Goal: Information Seeking & Learning: Find specific fact

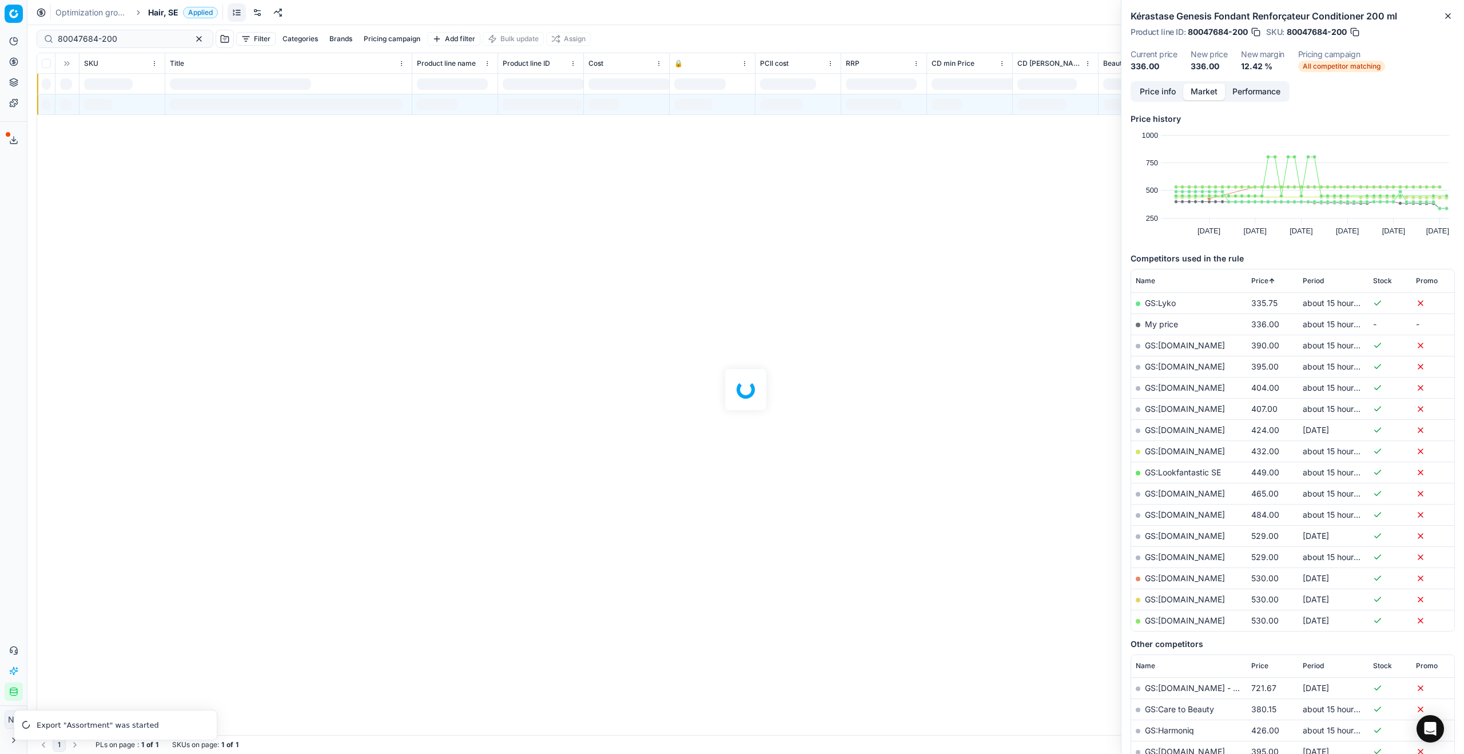
click at [156, 13] on span "Hair, SE" at bounding box center [163, 12] width 30 height 11
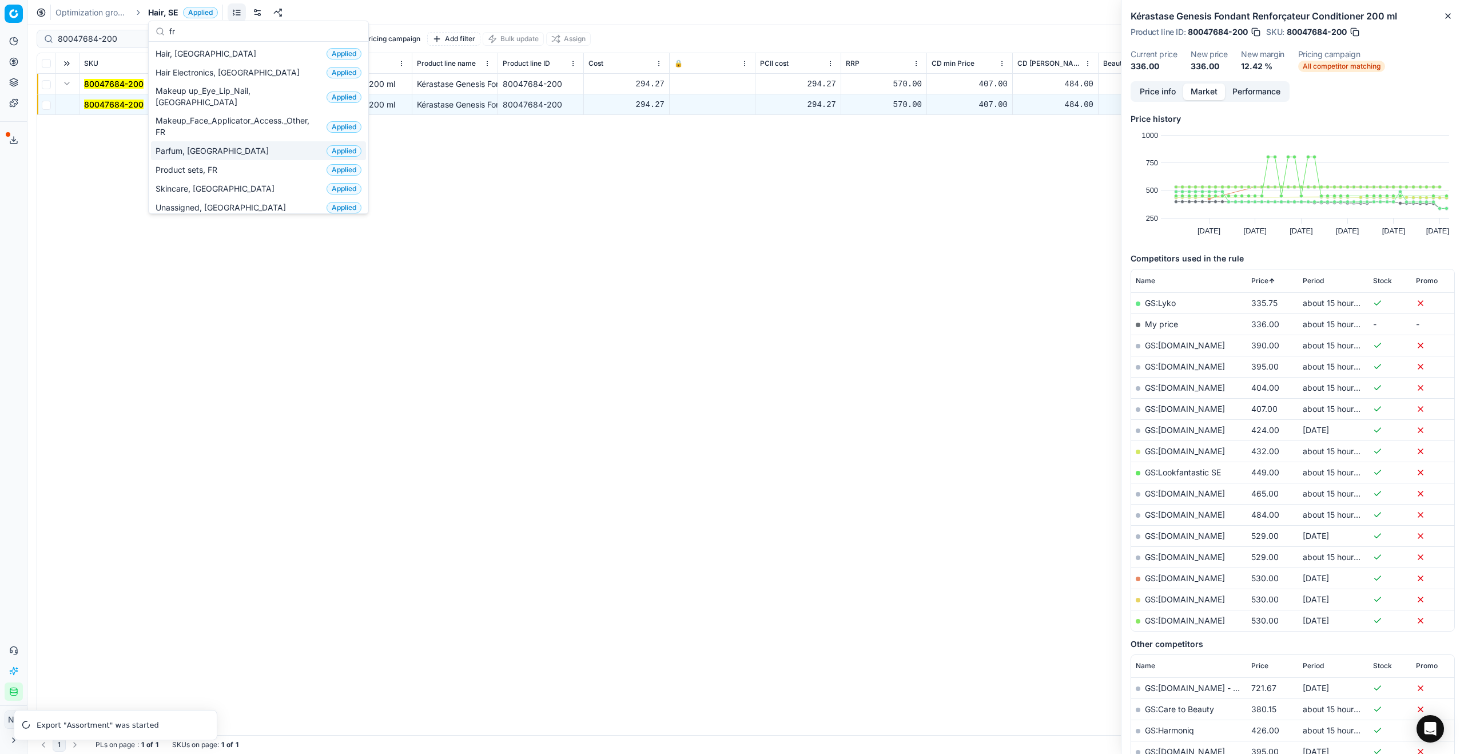
type input "fr"
click at [177, 145] on span "Parfum, [GEOGRAPHIC_DATA]" at bounding box center [215, 150] width 118 height 11
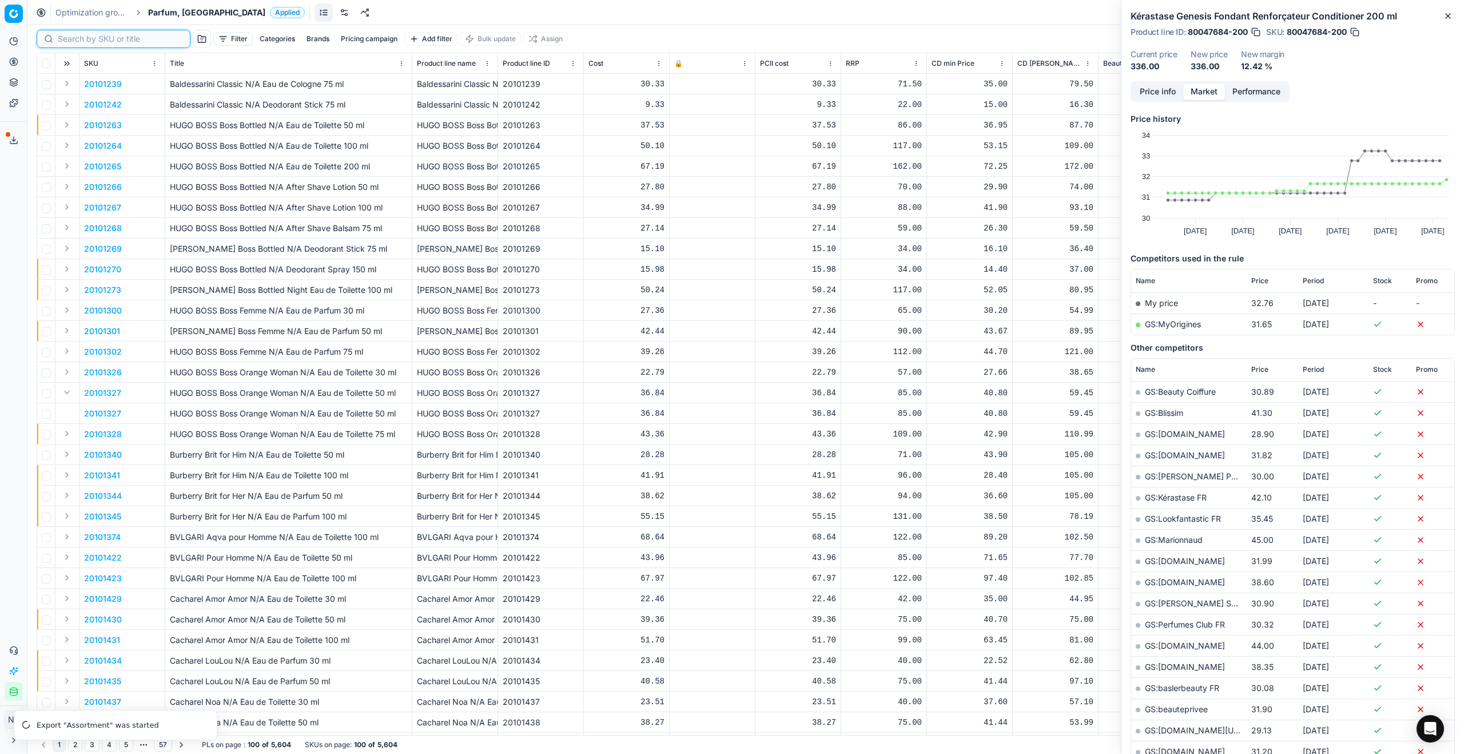
click at [62, 42] on input at bounding box center [120, 38] width 125 height 11
paste input "90000814-0001038"
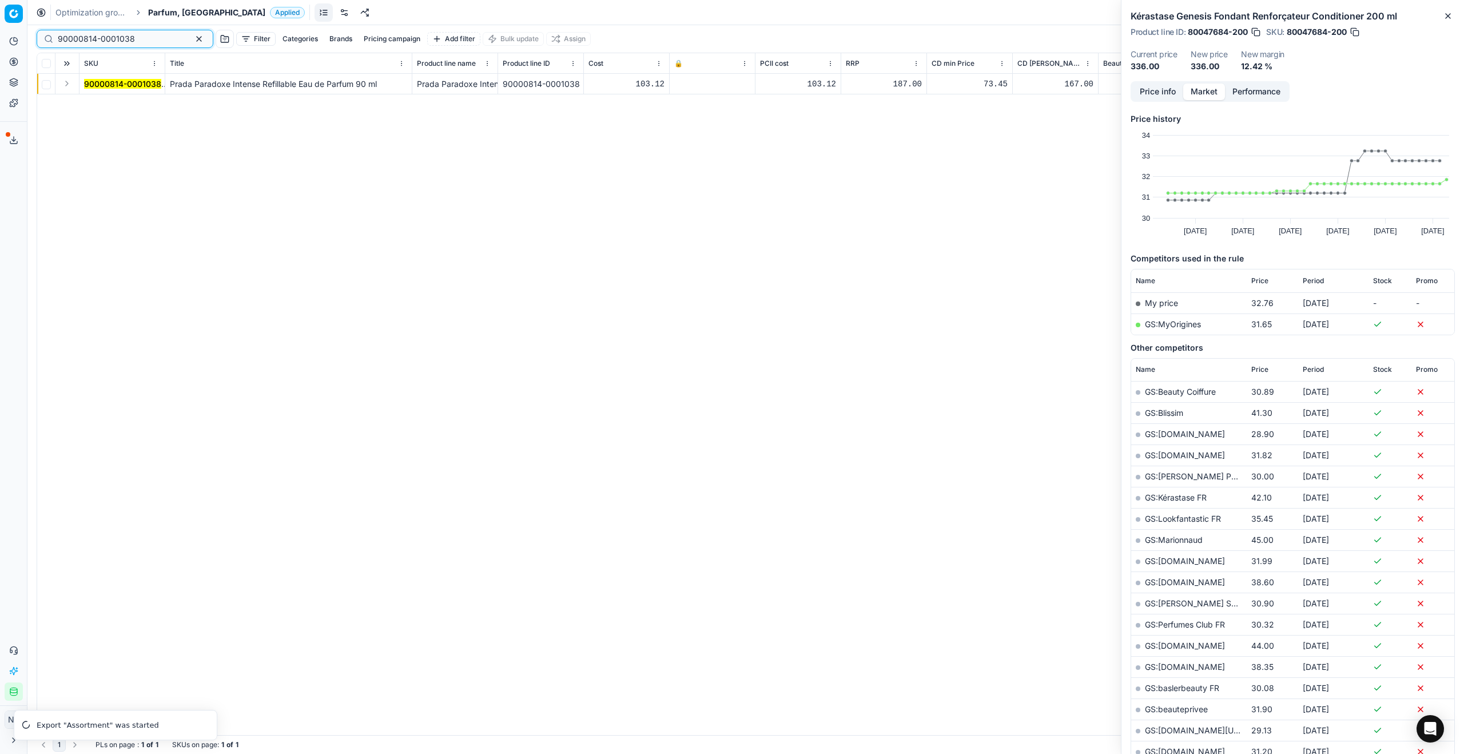
type input "90000814-0001038"
click at [69, 85] on button "Expand" at bounding box center [67, 84] width 14 height 14
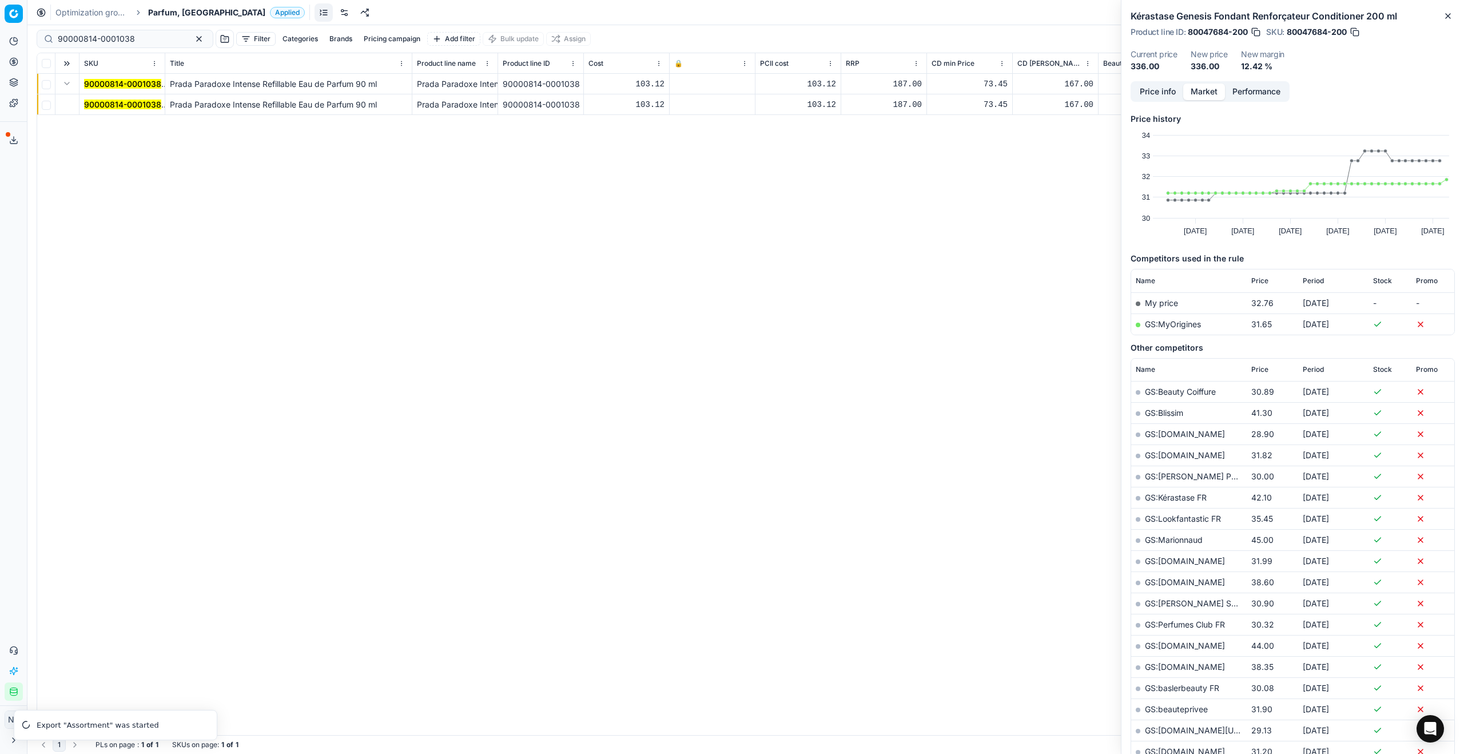
click at [100, 100] on mark "90000814-0001038" at bounding box center [122, 105] width 77 height 10
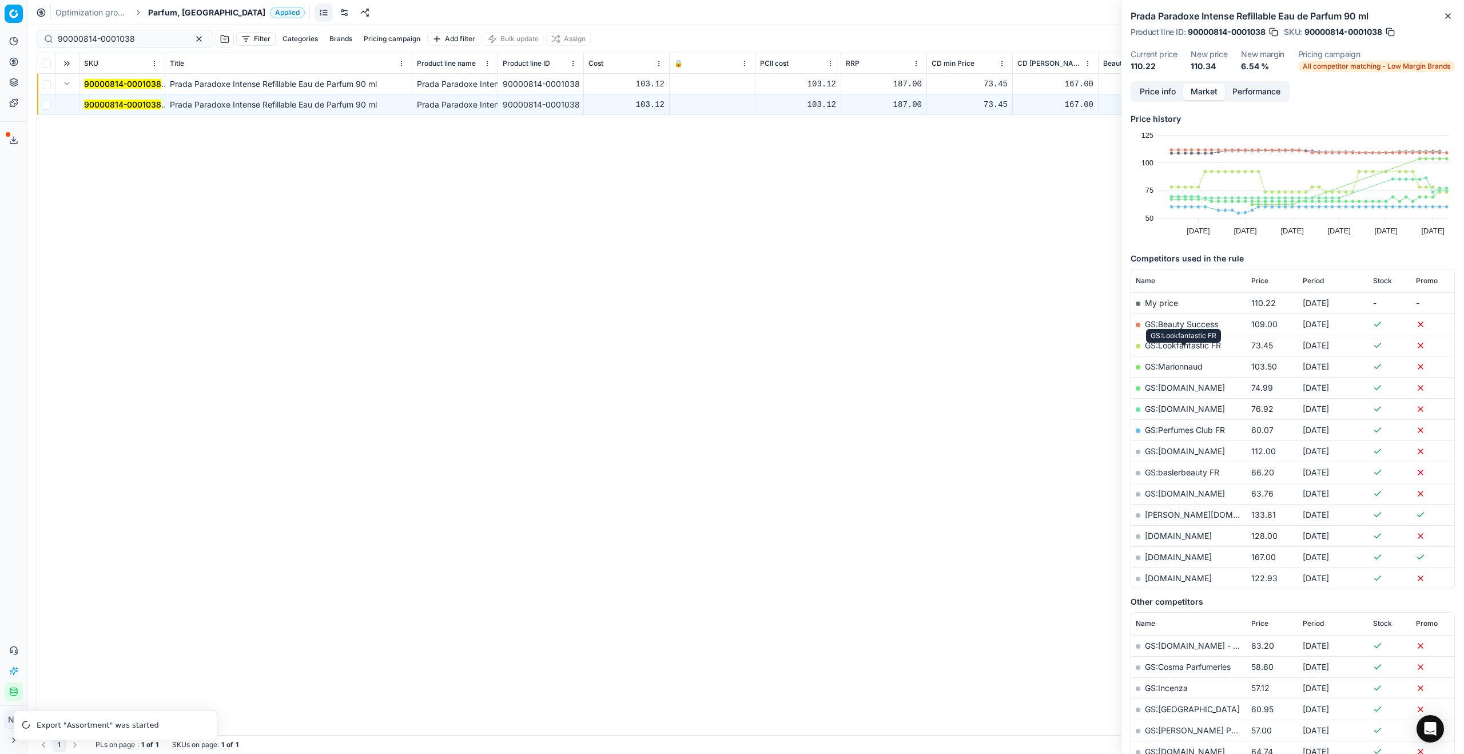
click at [1175, 350] on link "GS:Lookfantastic FR" at bounding box center [1183, 345] width 76 height 10
click at [1164, 328] on link "GS:Beauty Success" at bounding box center [1181, 324] width 73 height 10
click at [1173, 392] on link "GS:[DOMAIN_NAME]" at bounding box center [1185, 388] width 80 height 10
click at [1169, 414] on link "GS:[DOMAIN_NAME]" at bounding box center [1185, 409] width 80 height 10
click at [1175, 435] on link "GS:Perfumes Club FR" at bounding box center [1185, 430] width 80 height 10
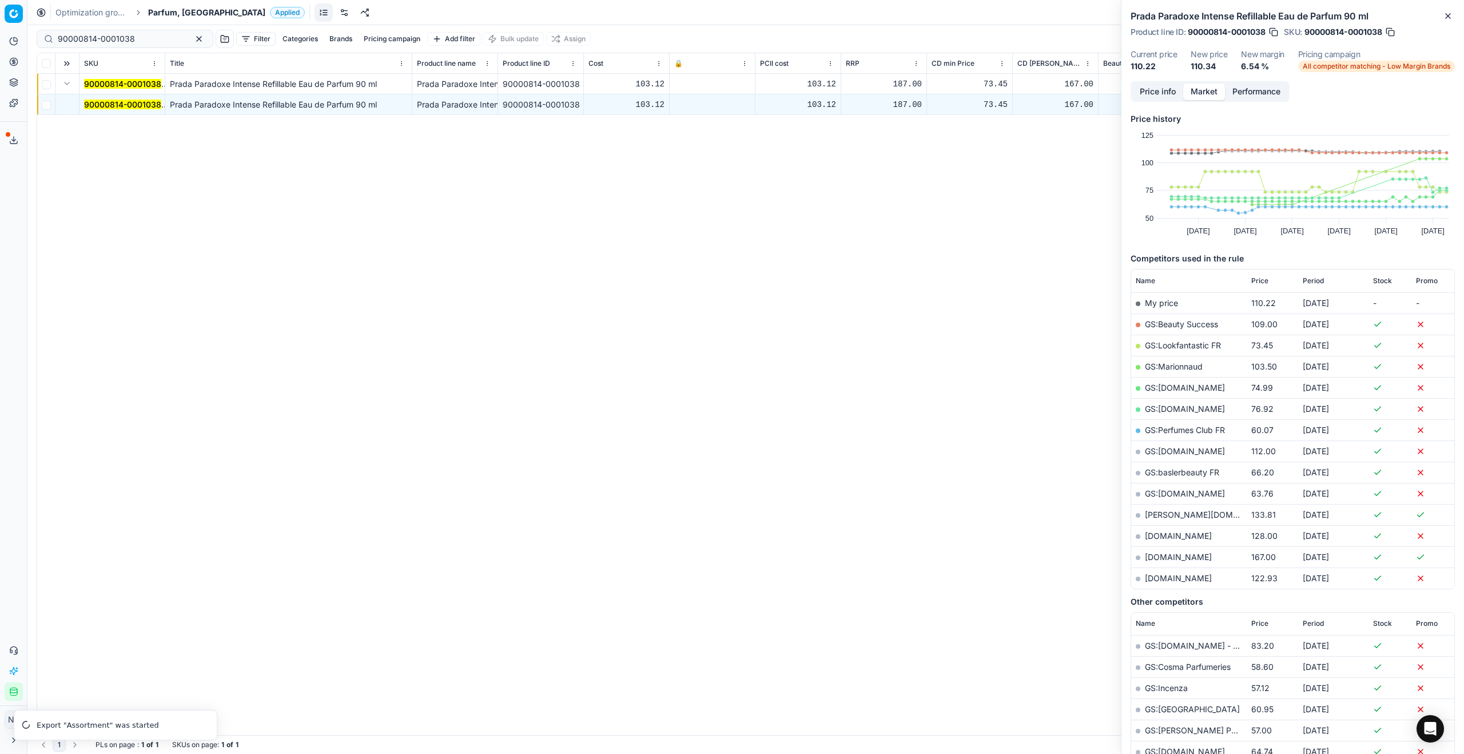
click at [162, 10] on span "Parfum, [GEOGRAPHIC_DATA]" at bounding box center [206, 12] width 117 height 11
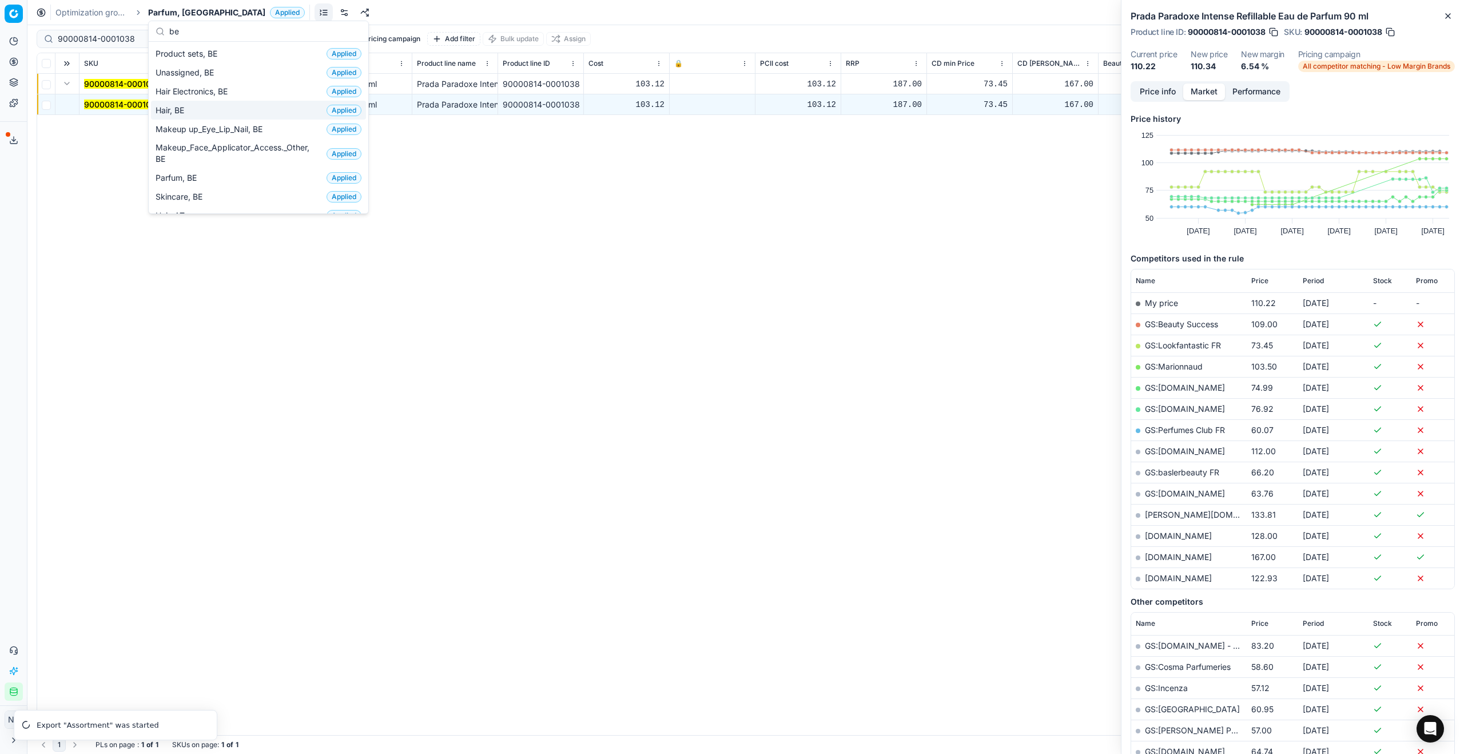
type input "be"
click at [190, 110] on div "Hair, BE Applied" at bounding box center [258, 110] width 215 height 19
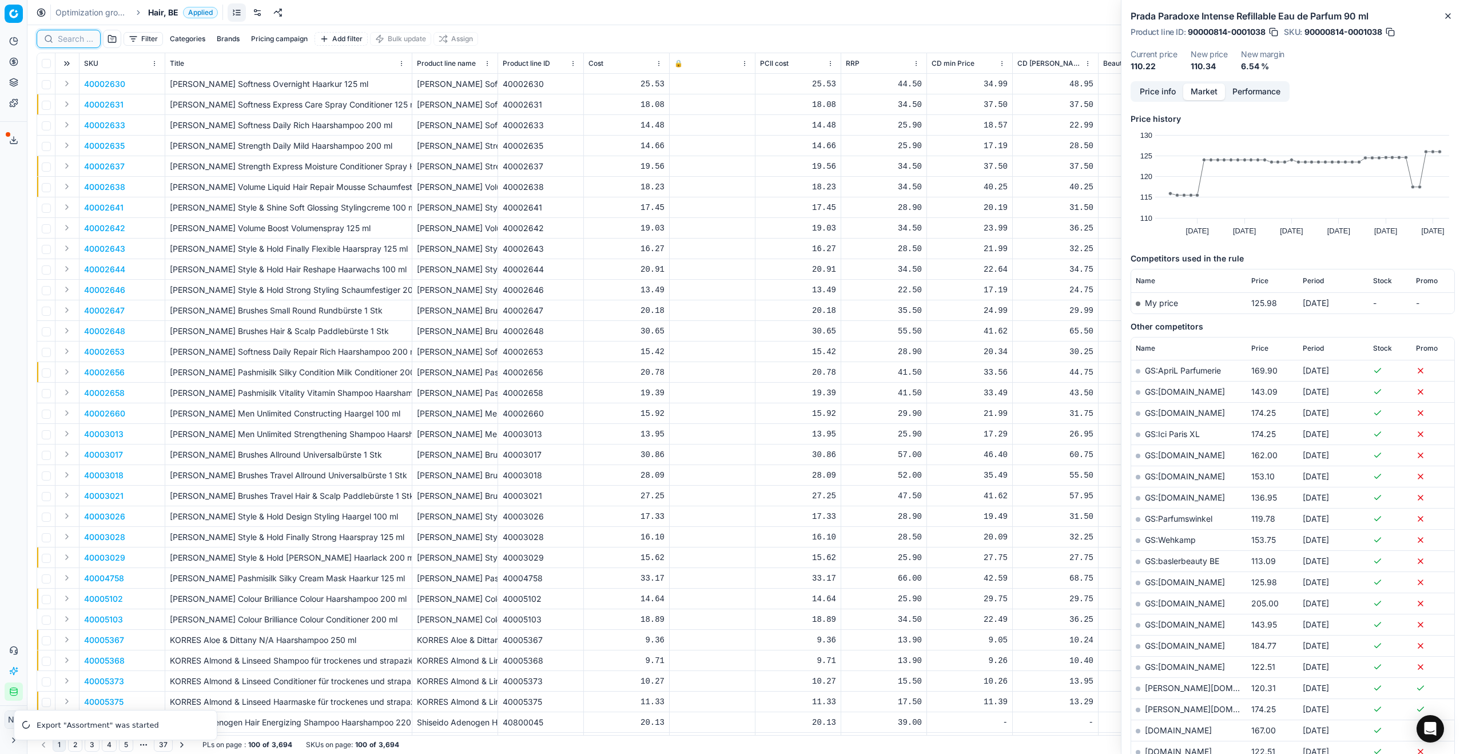
click at [77, 37] on input at bounding box center [75, 38] width 35 height 11
paste input "80047688-90"
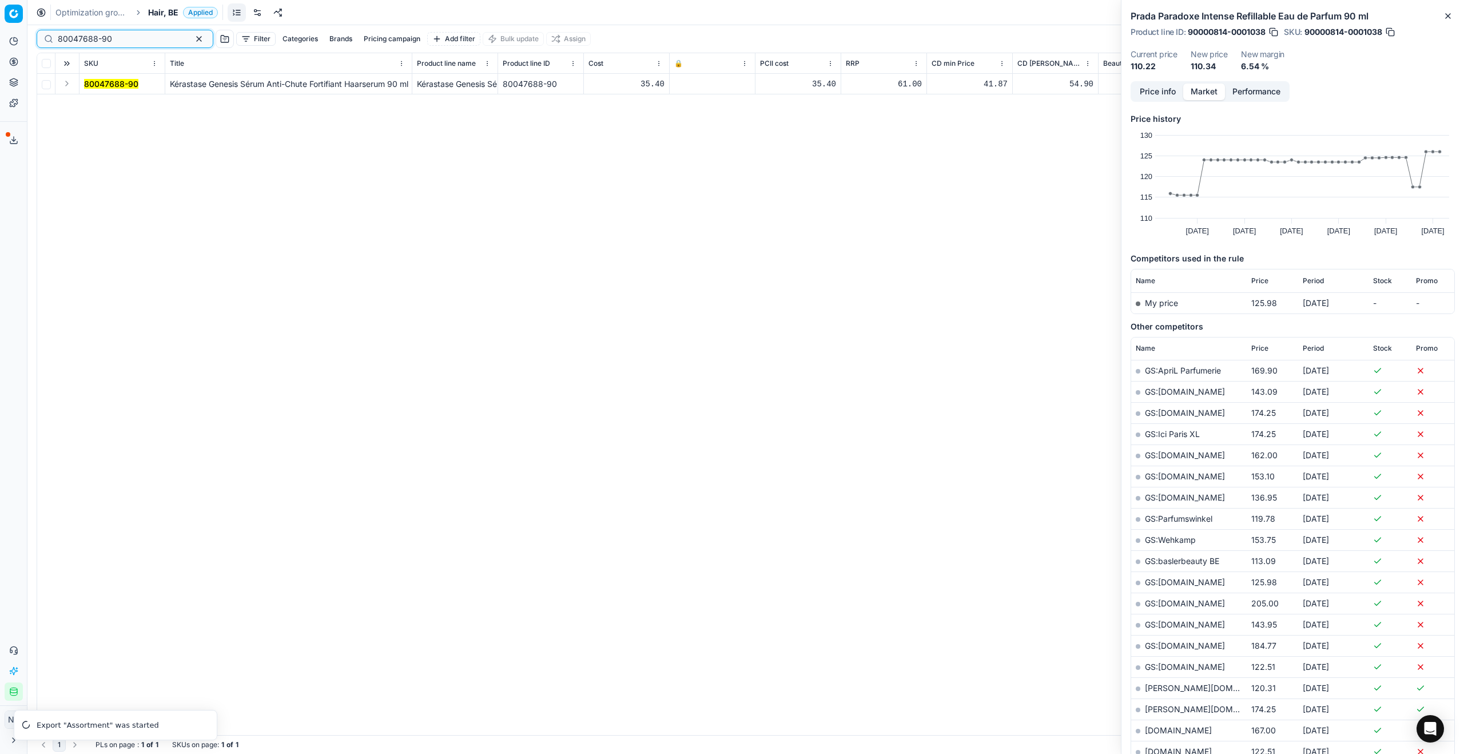
type input "80047688-90"
click at [69, 84] on button "Expand" at bounding box center [67, 84] width 14 height 14
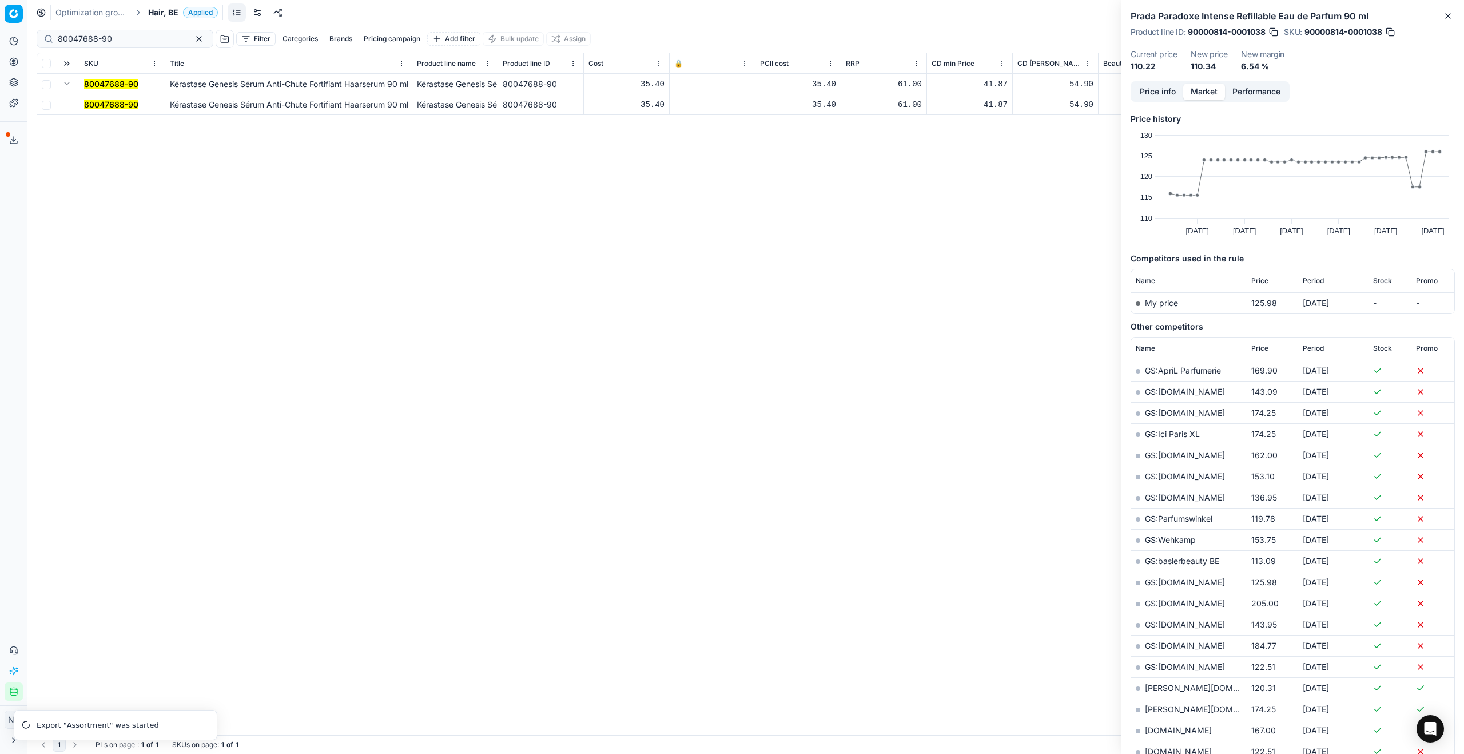
click at [105, 101] on mark "80047688-90" at bounding box center [111, 105] width 54 height 10
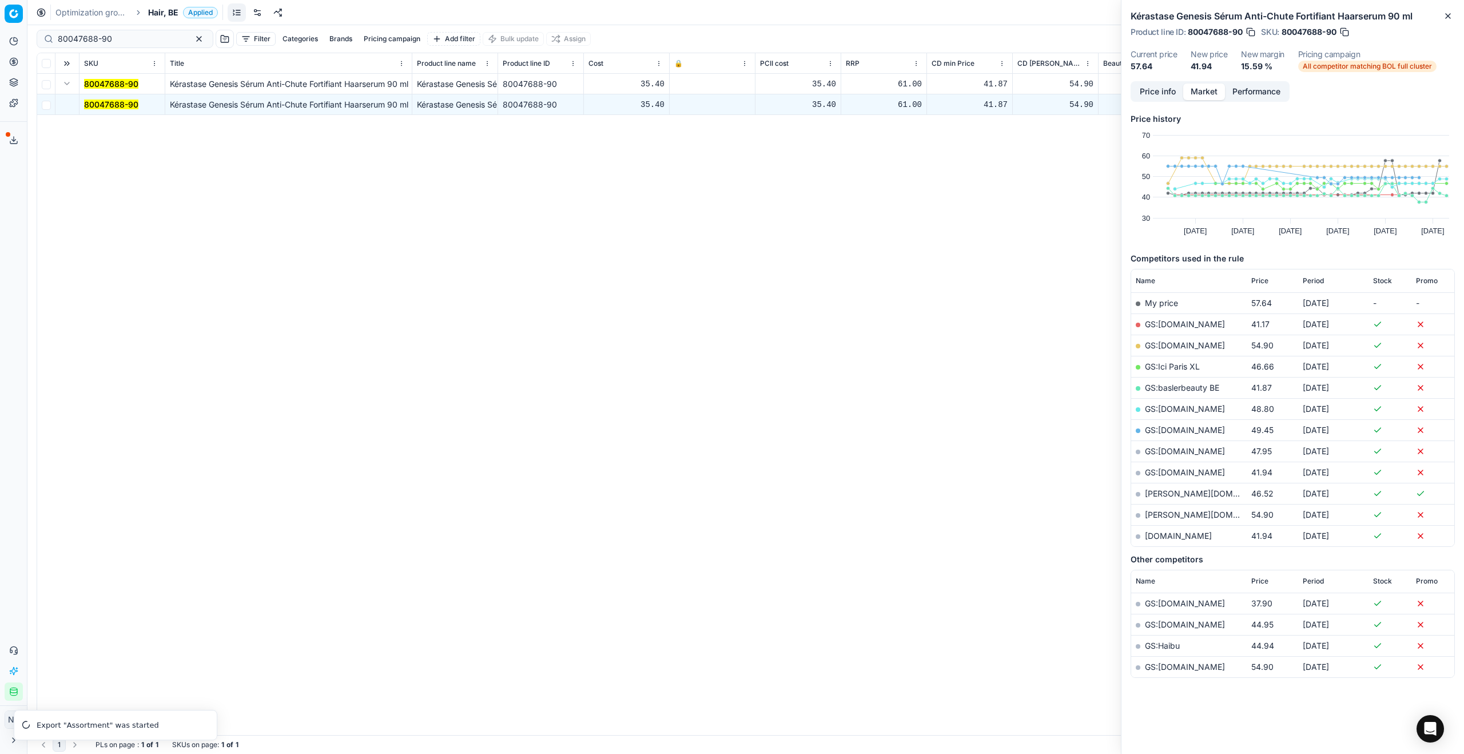
click at [1166, 387] on link "GS:baslerbeauty BE" at bounding box center [1182, 388] width 74 height 10
click at [162, 15] on span "Hair, BE" at bounding box center [163, 12] width 30 height 11
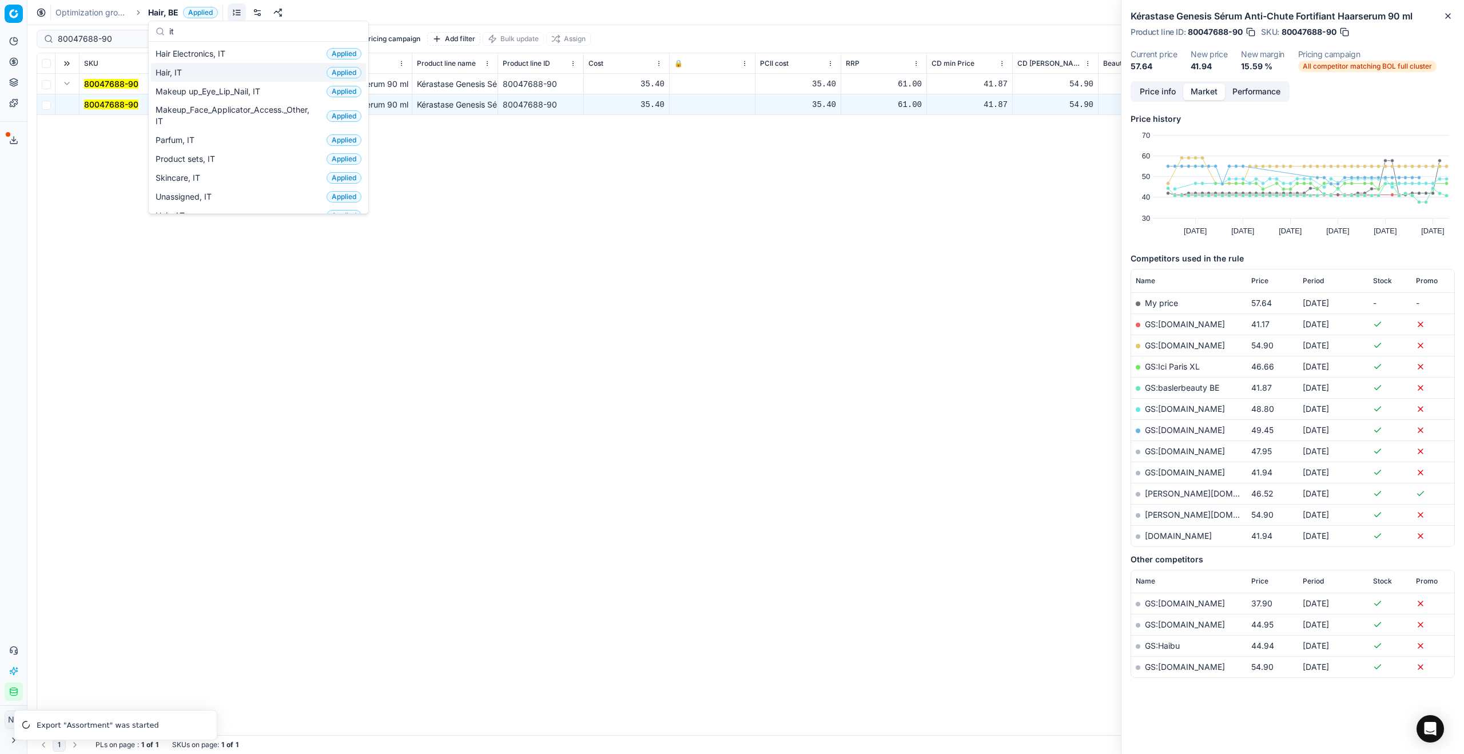
type input "it"
click at [174, 75] on span "Hair, IT" at bounding box center [171, 72] width 31 height 11
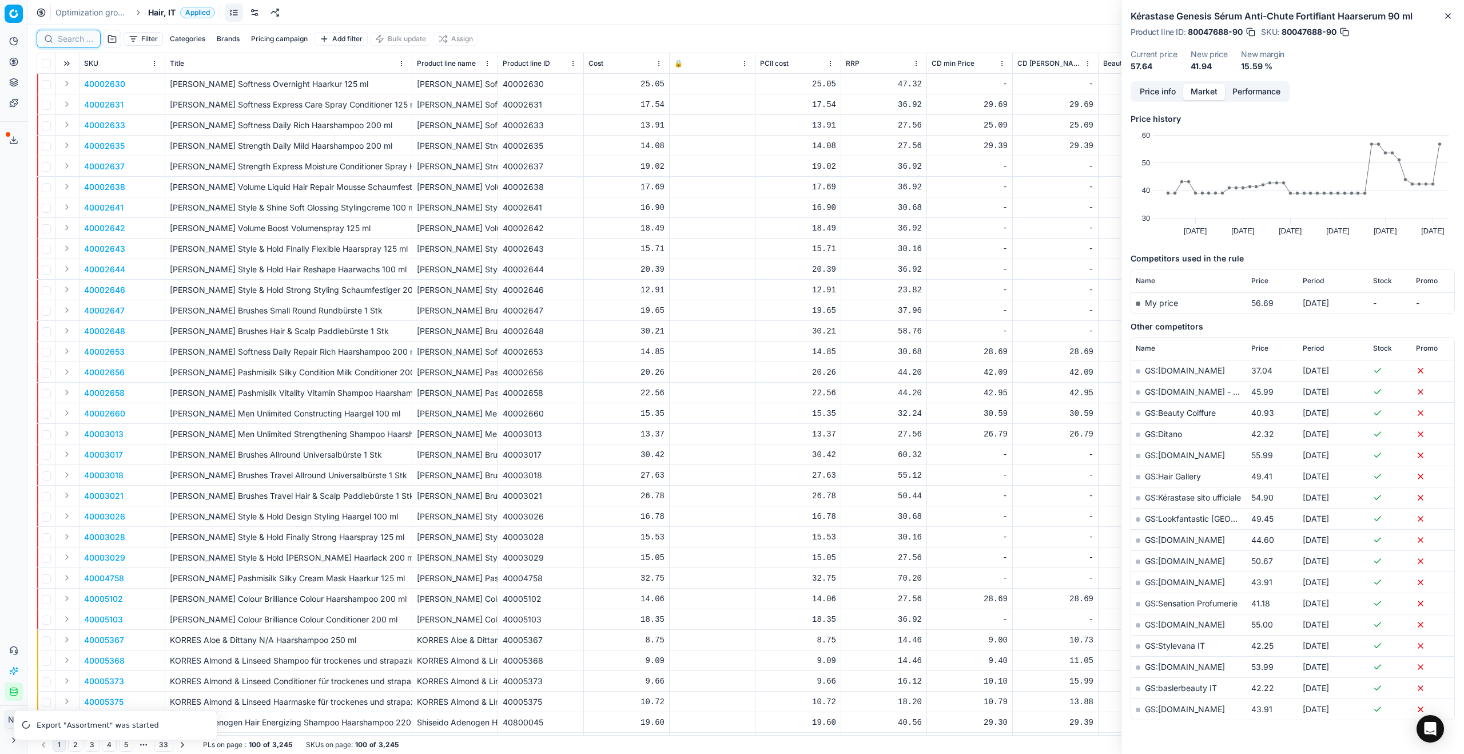
click at [75, 41] on input at bounding box center [75, 38] width 35 height 11
paste input "80011171-250"
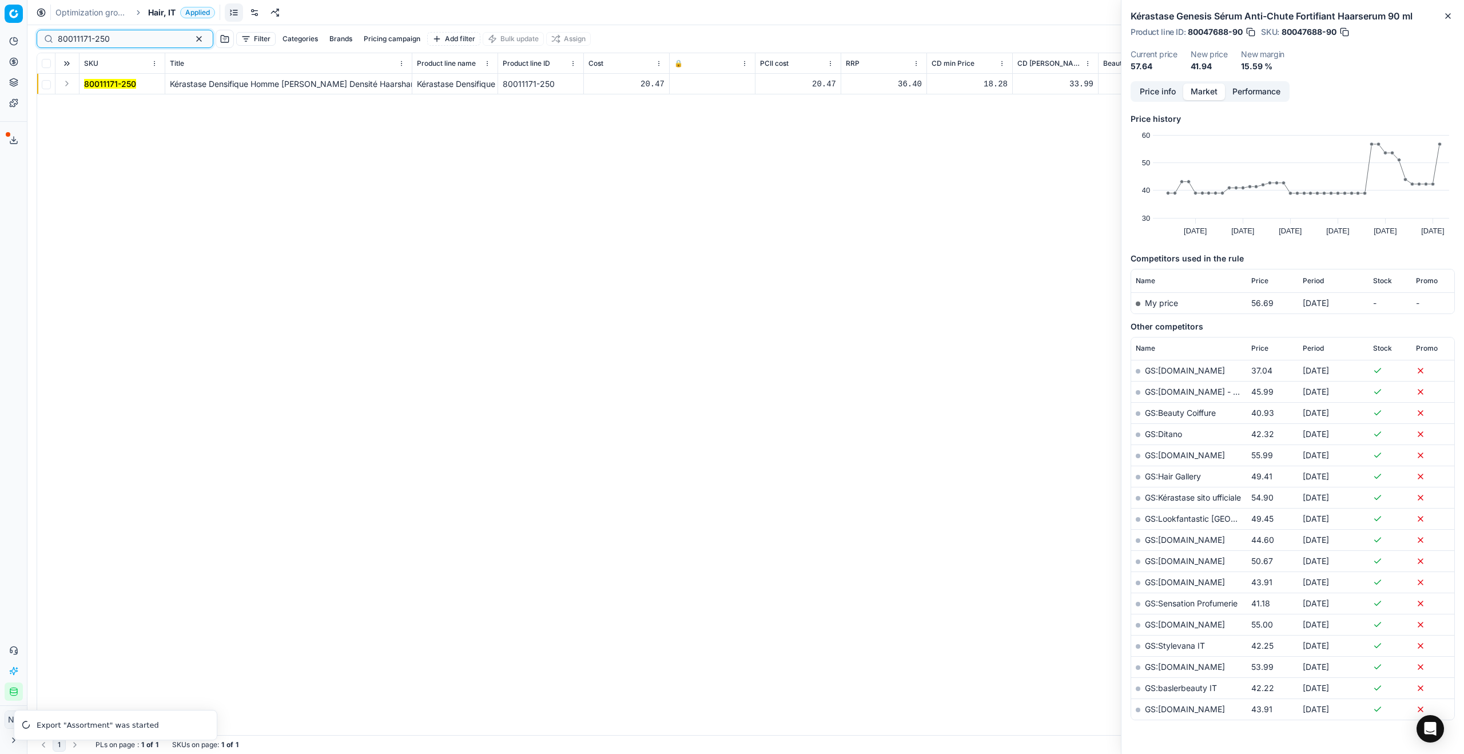
type input "80011171-250"
click at [64, 89] on button "Expand" at bounding box center [67, 84] width 14 height 14
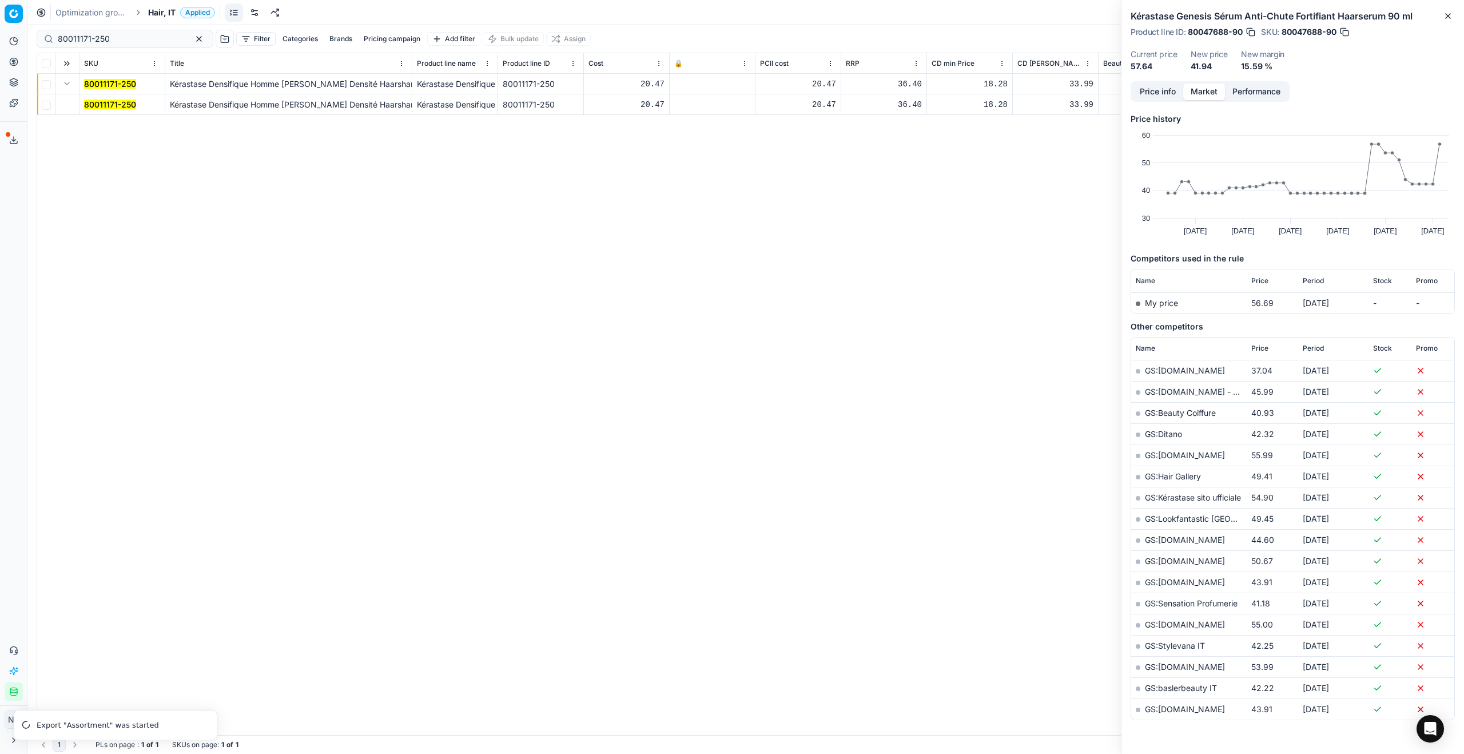
click at [117, 106] on mark "80011171-250" at bounding box center [110, 105] width 52 height 10
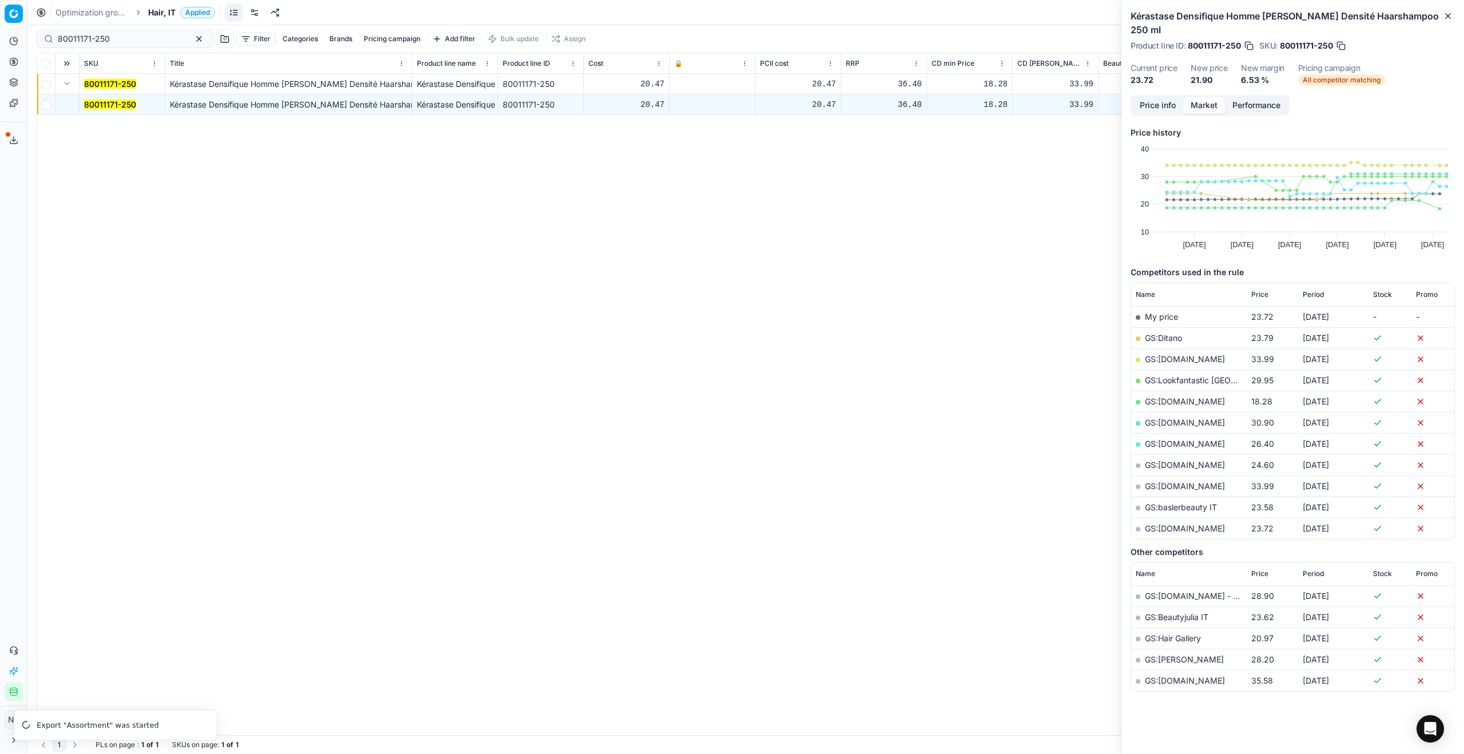
click at [1175, 396] on link "GS:[DOMAIN_NAME]" at bounding box center [1185, 401] width 80 height 10
click at [158, 14] on span "Hair, IT" at bounding box center [161, 12] width 27 height 11
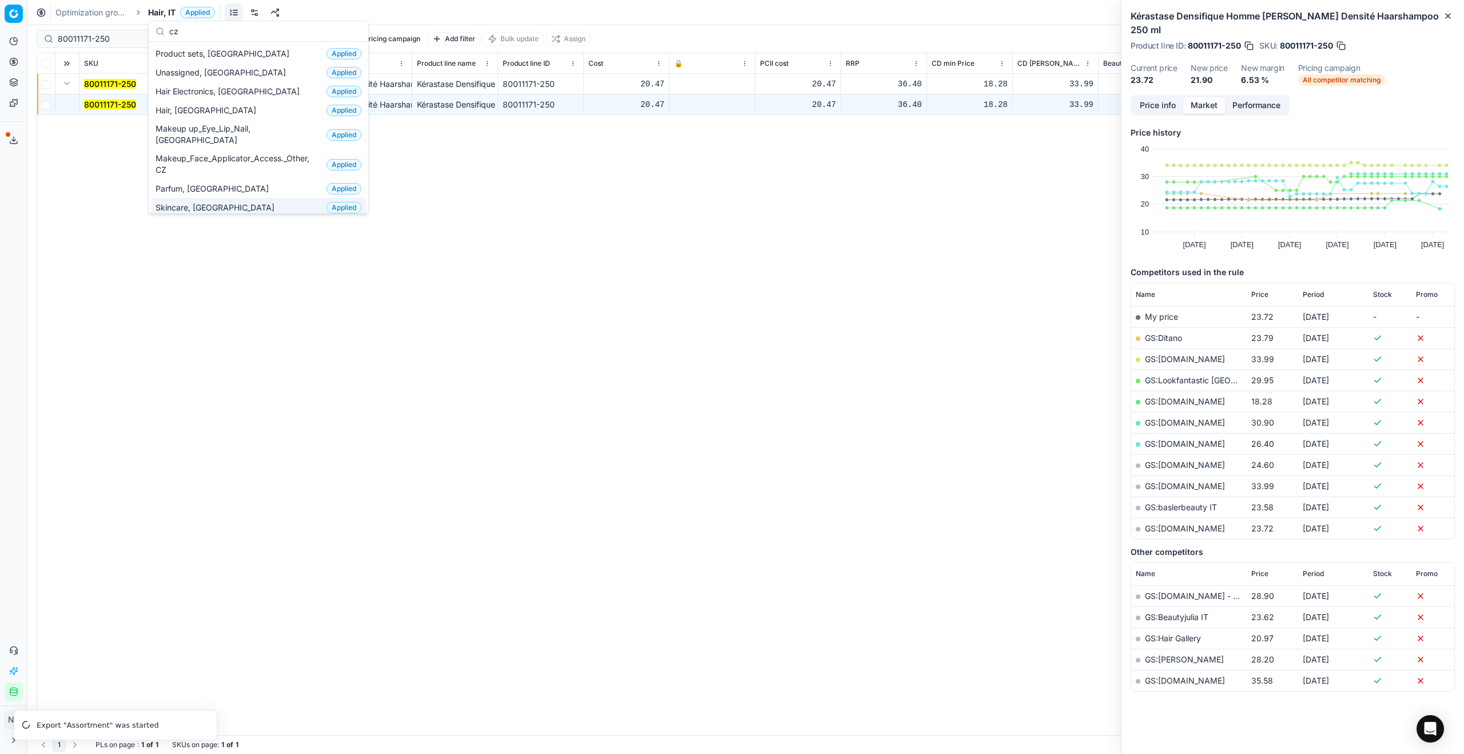
type input "cz"
click at [183, 202] on span "Skincare, [GEOGRAPHIC_DATA]" at bounding box center [218, 207] width 124 height 11
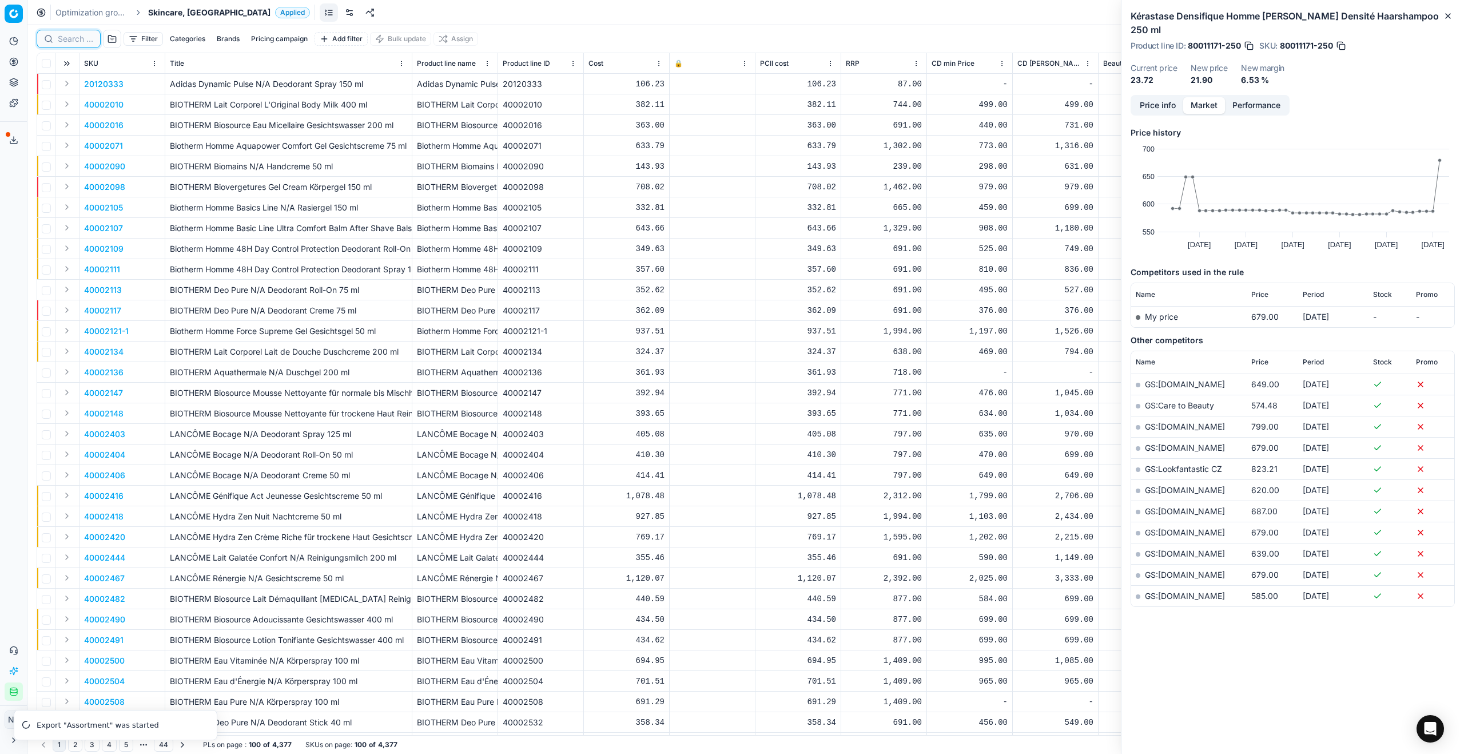
click at [76, 42] on input at bounding box center [75, 38] width 35 height 11
paste input "80077949-30"
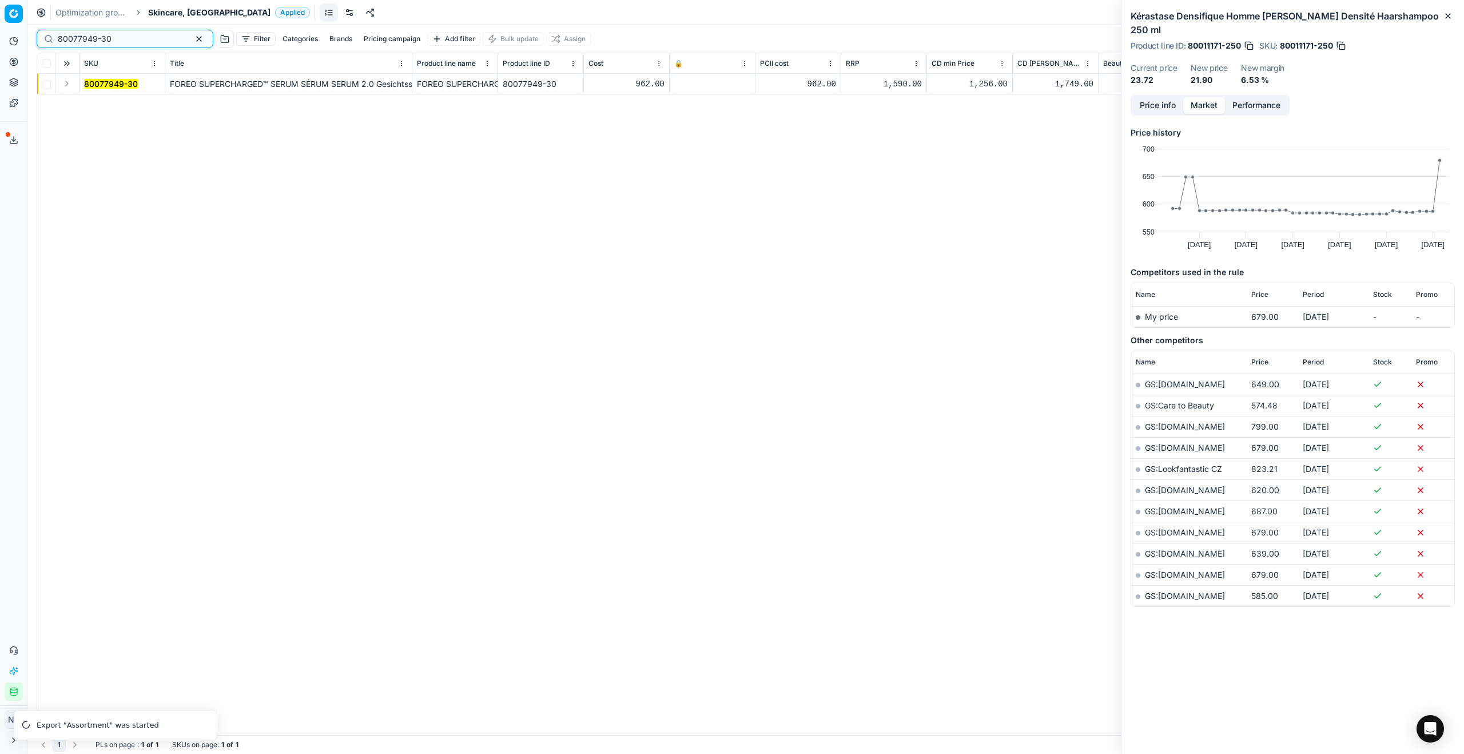
type input "80077949-30"
click at [68, 85] on button "Expand" at bounding box center [67, 84] width 14 height 14
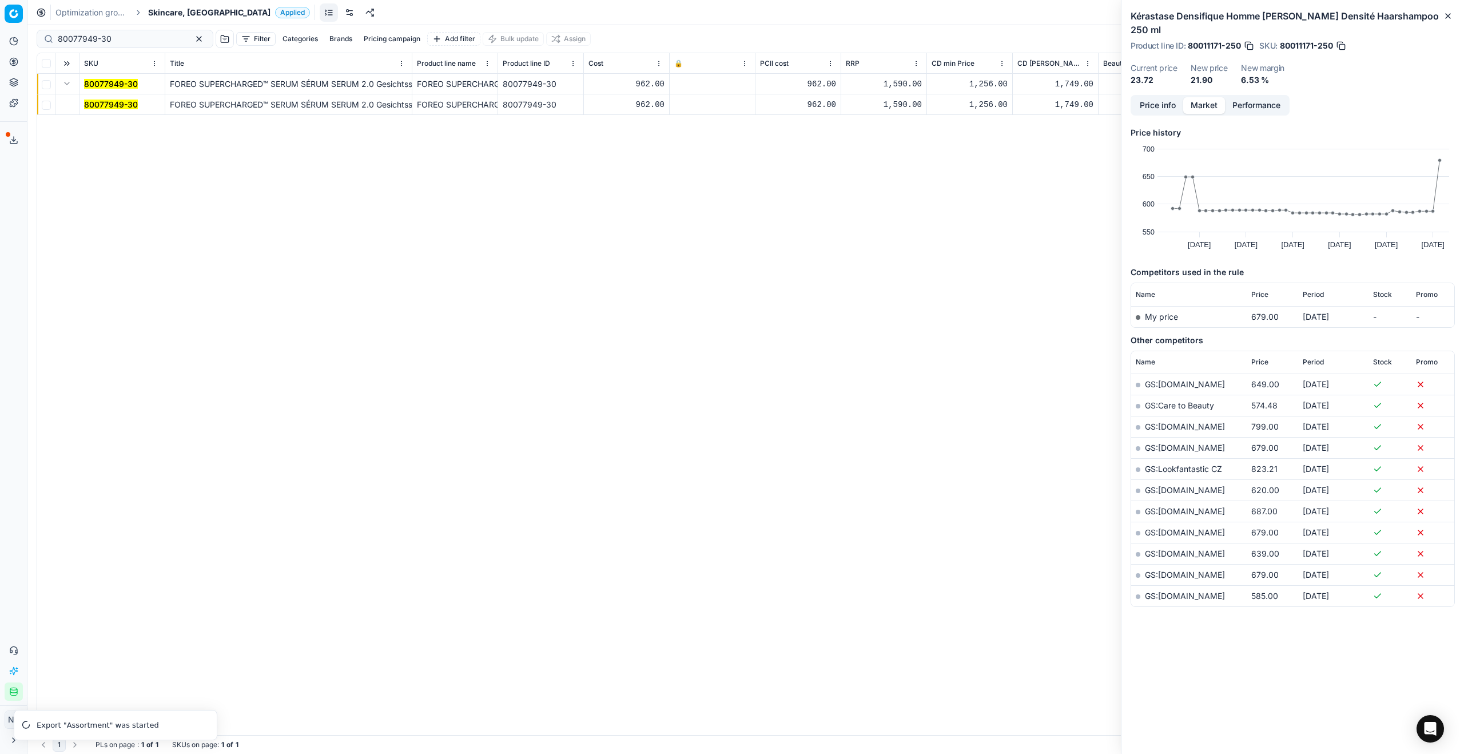
click at [102, 100] on mark "80077949-30" at bounding box center [111, 105] width 54 height 10
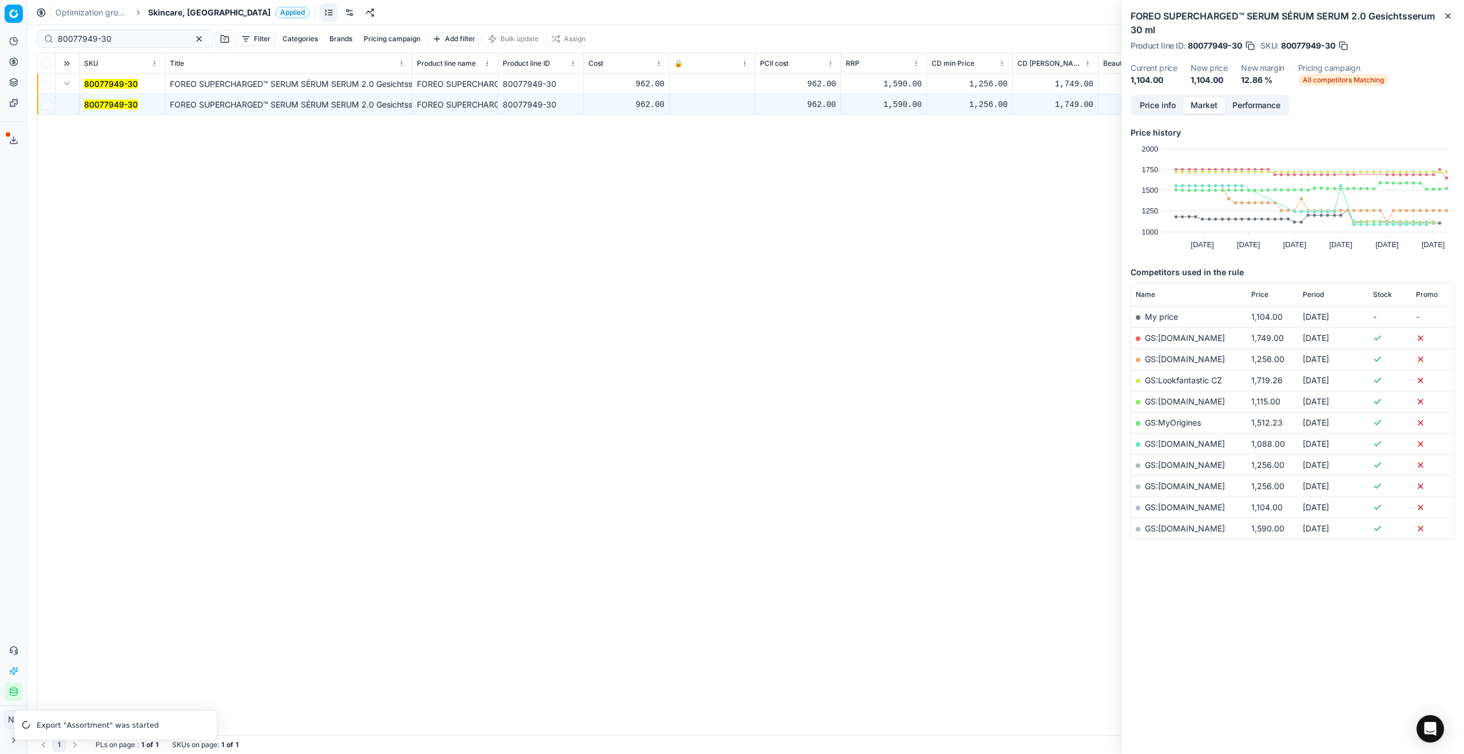
click at [1166, 506] on link "GS:[DOMAIN_NAME]" at bounding box center [1185, 507] width 80 height 10
click at [177, 11] on span "Skincare, [GEOGRAPHIC_DATA]" at bounding box center [209, 12] width 122 height 11
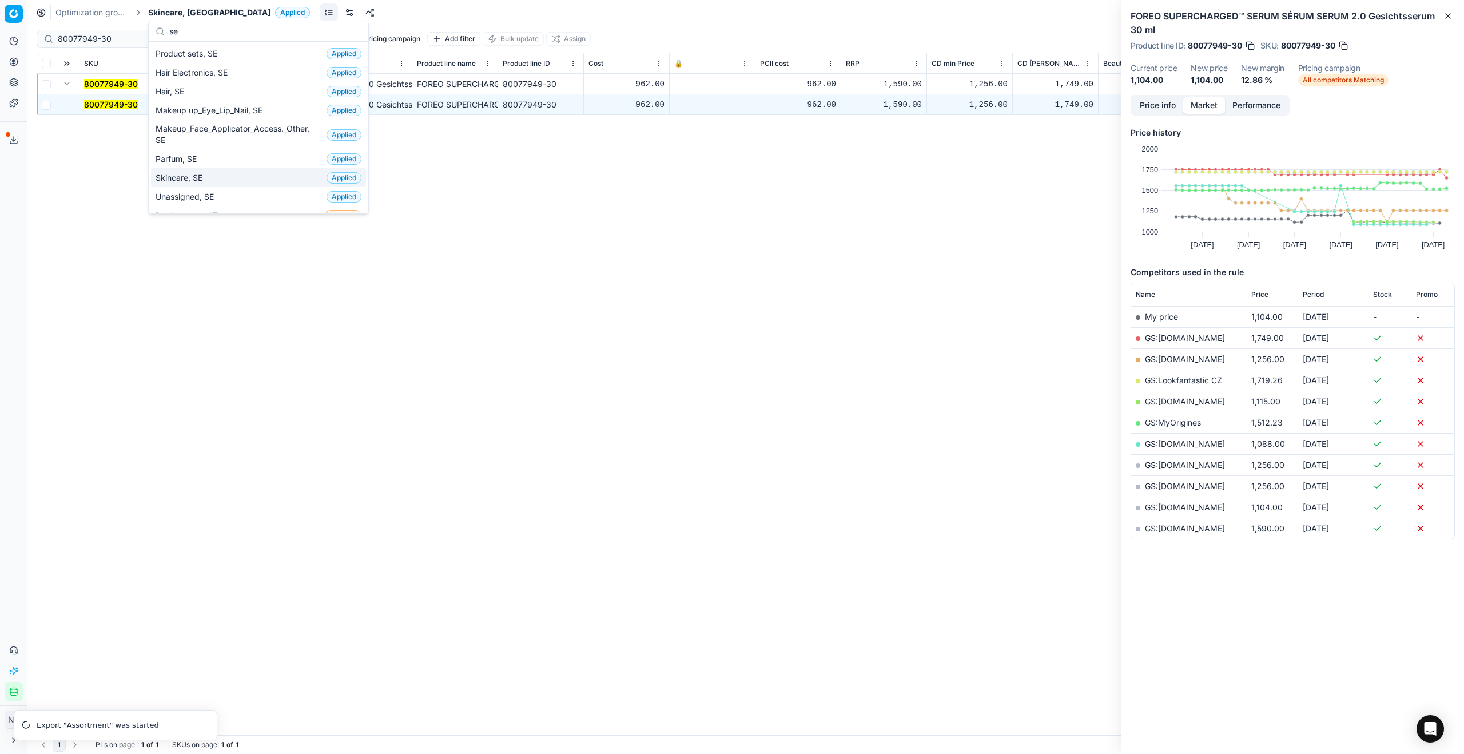
type input "se"
click at [204, 177] on span "Skincare, SE" at bounding box center [181, 177] width 51 height 11
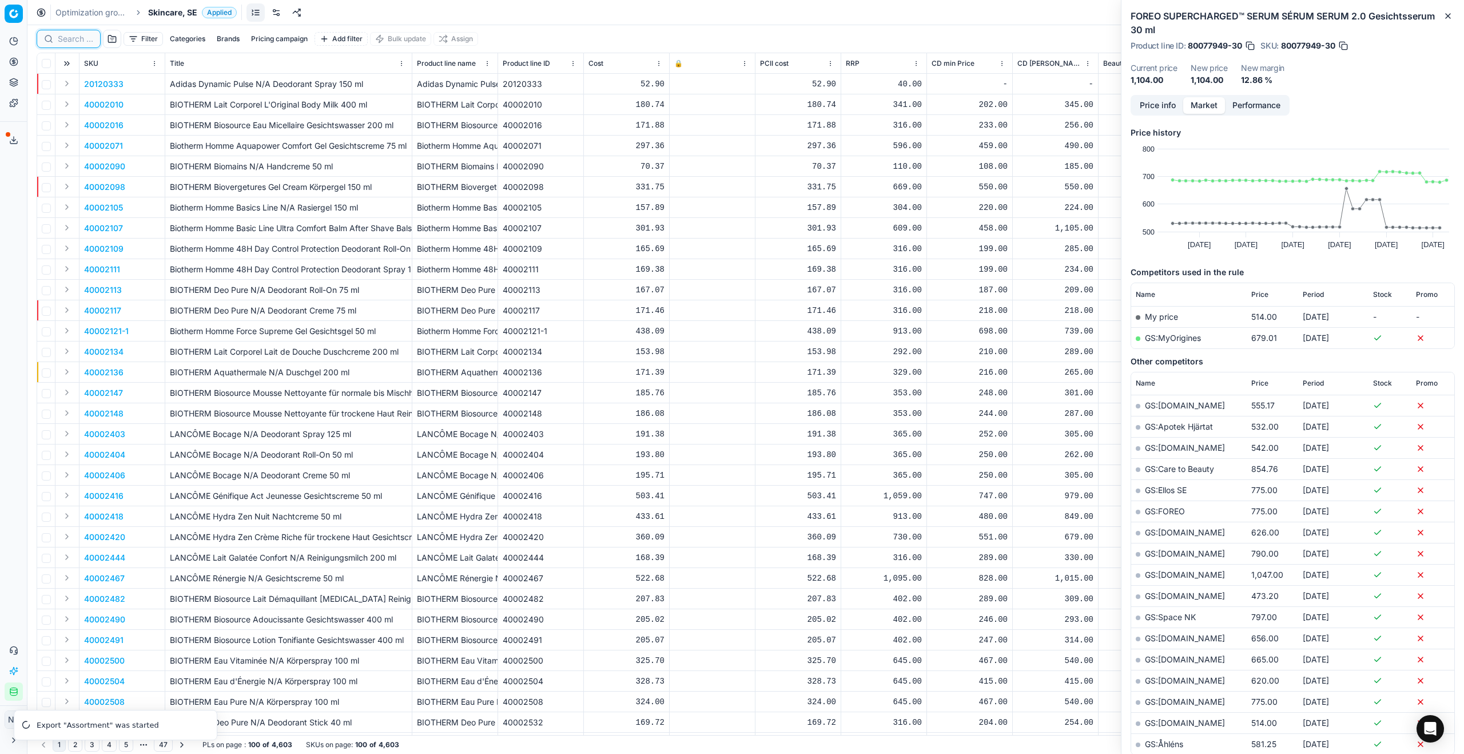
click at [76, 43] on input at bounding box center [75, 38] width 35 height 11
paste input "80030065-150"
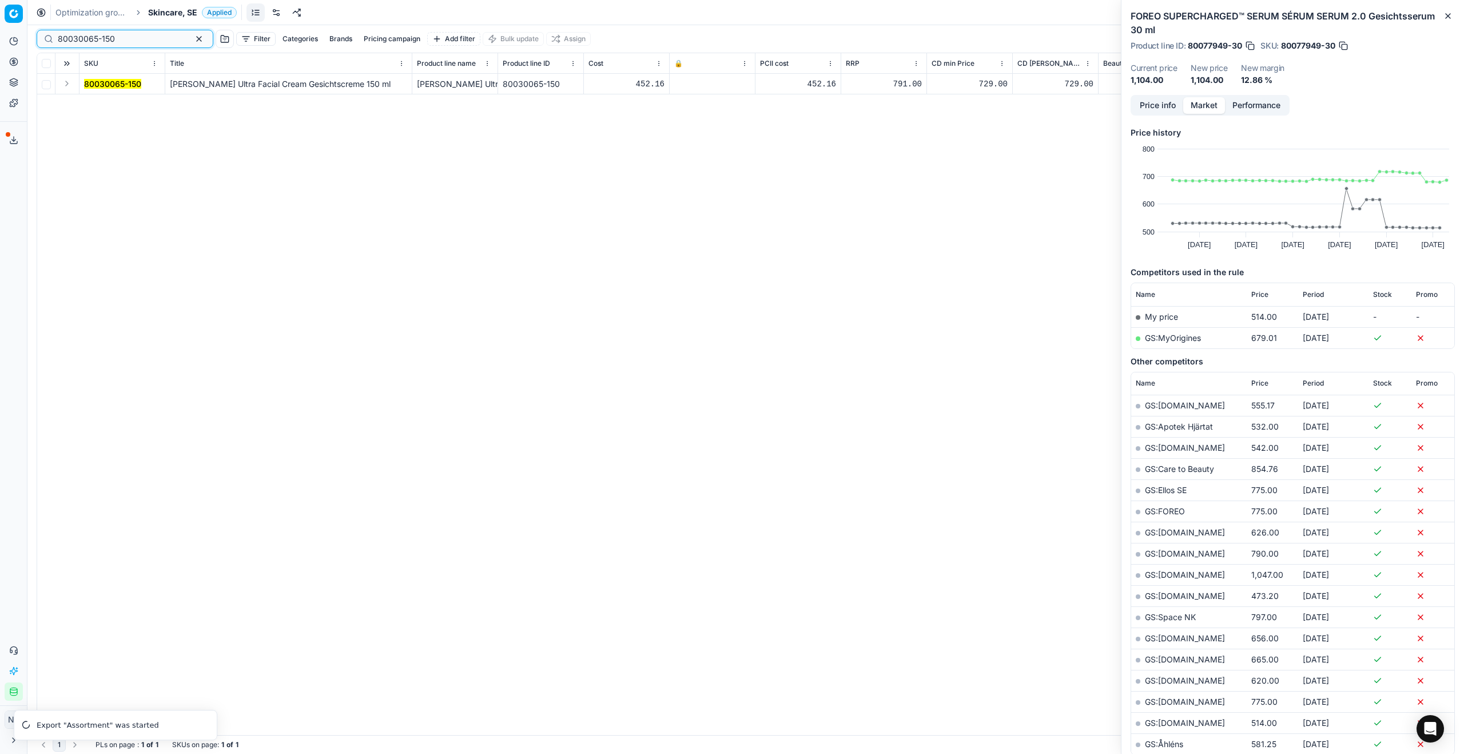
type input "80030065-150"
click at [63, 82] on button "Expand" at bounding box center [67, 84] width 14 height 14
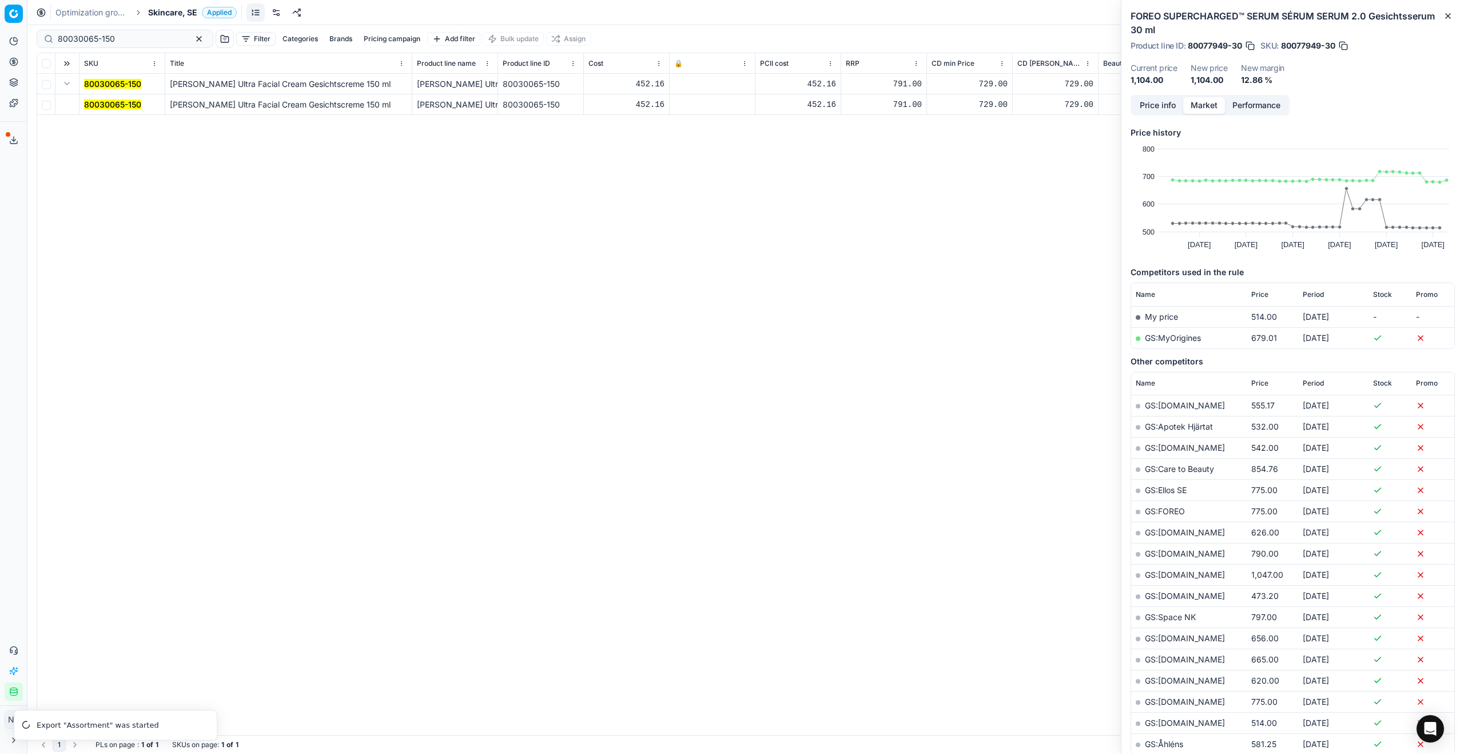
click at [101, 100] on mark "80030065-150" at bounding box center [112, 105] width 57 height 10
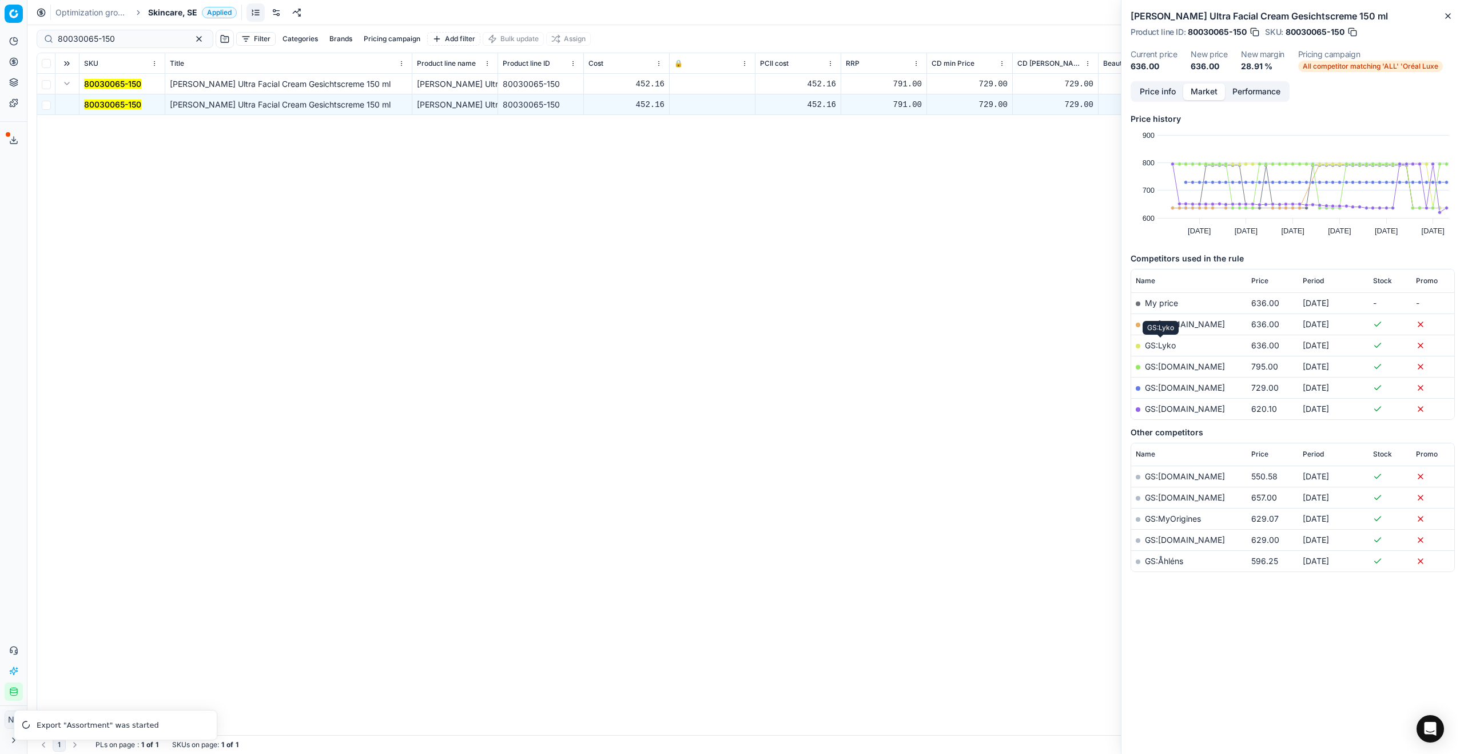
click at [1162, 343] on link "GS:Lyko" at bounding box center [1160, 345] width 31 height 10
click at [177, 14] on span "Skincare, SE" at bounding box center [172, 12] width 49 height 11
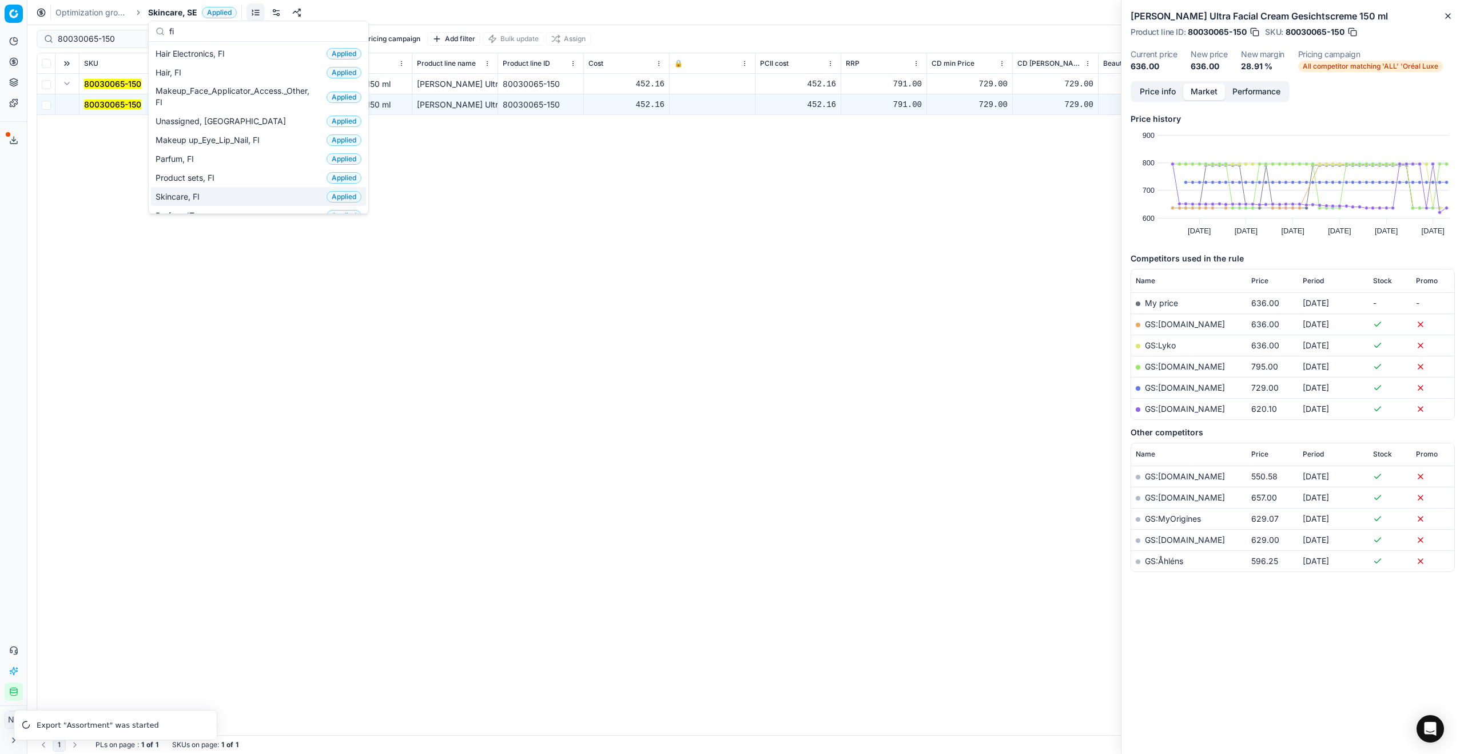
type input "fi"
click at [197, 196] on span "Skincare, FI" at bounding box center [180, 196] width 49 height 11
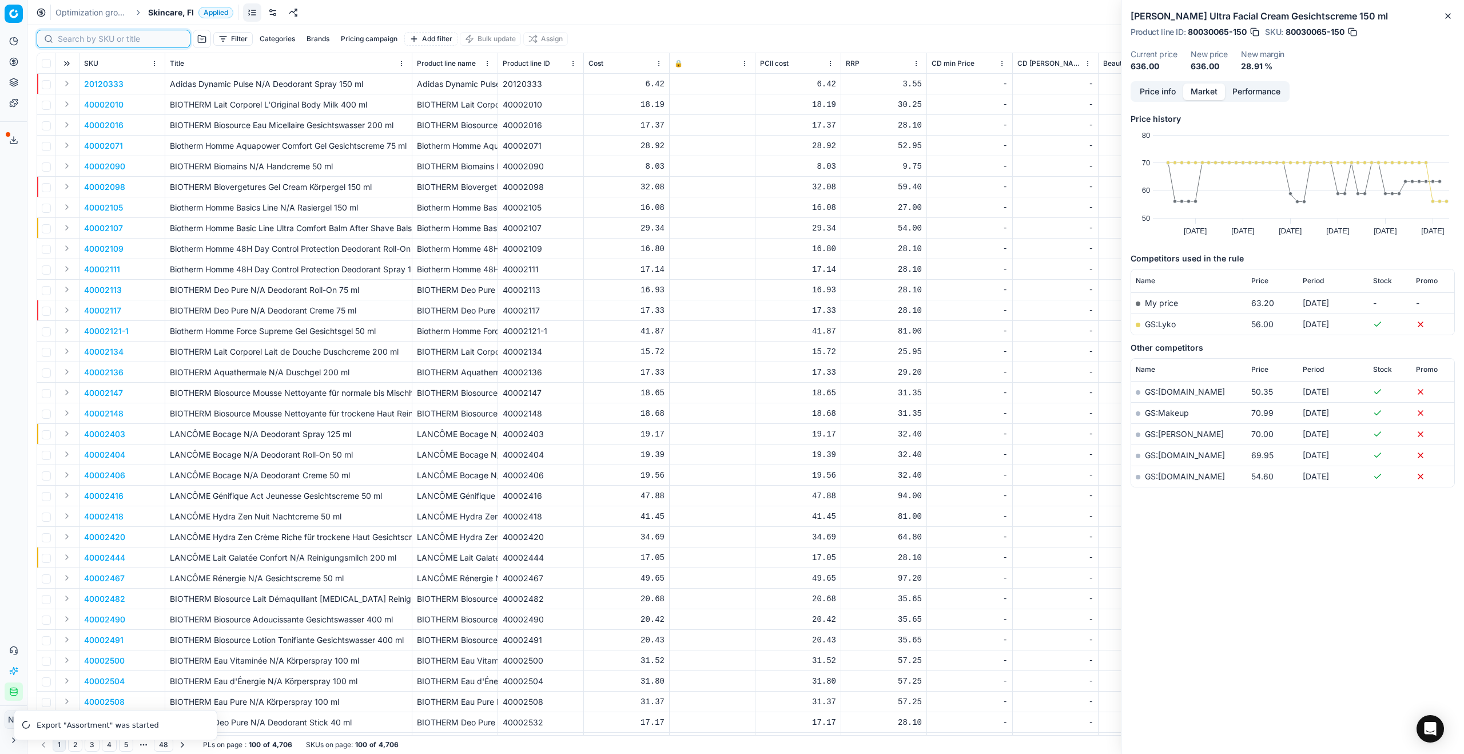
click at [71, 36] on input at bounding box center [120, 38] width 125 height 11
paste input "80077949-30"
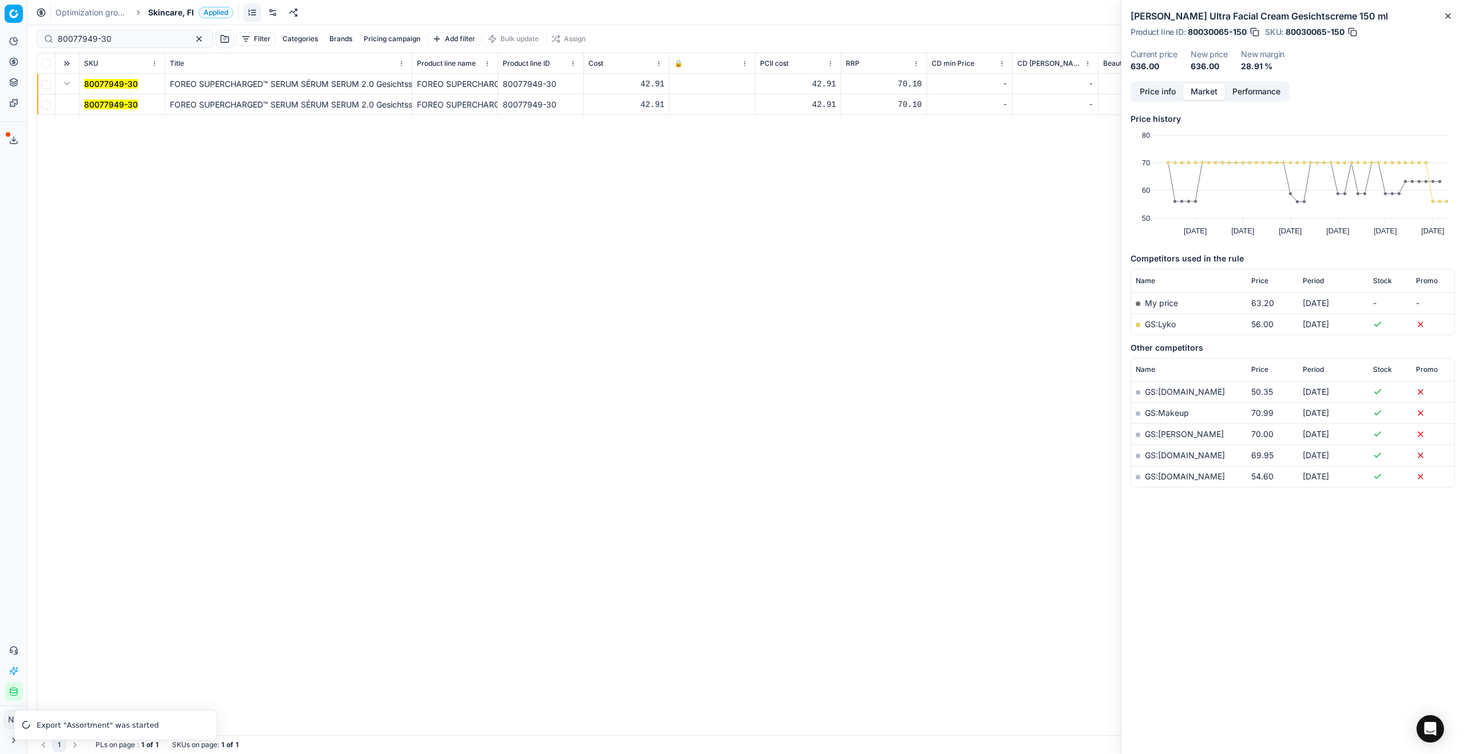
click at [118, 104] on mark "80077949-30" at bounding box center [111, 105] width 54 height 10
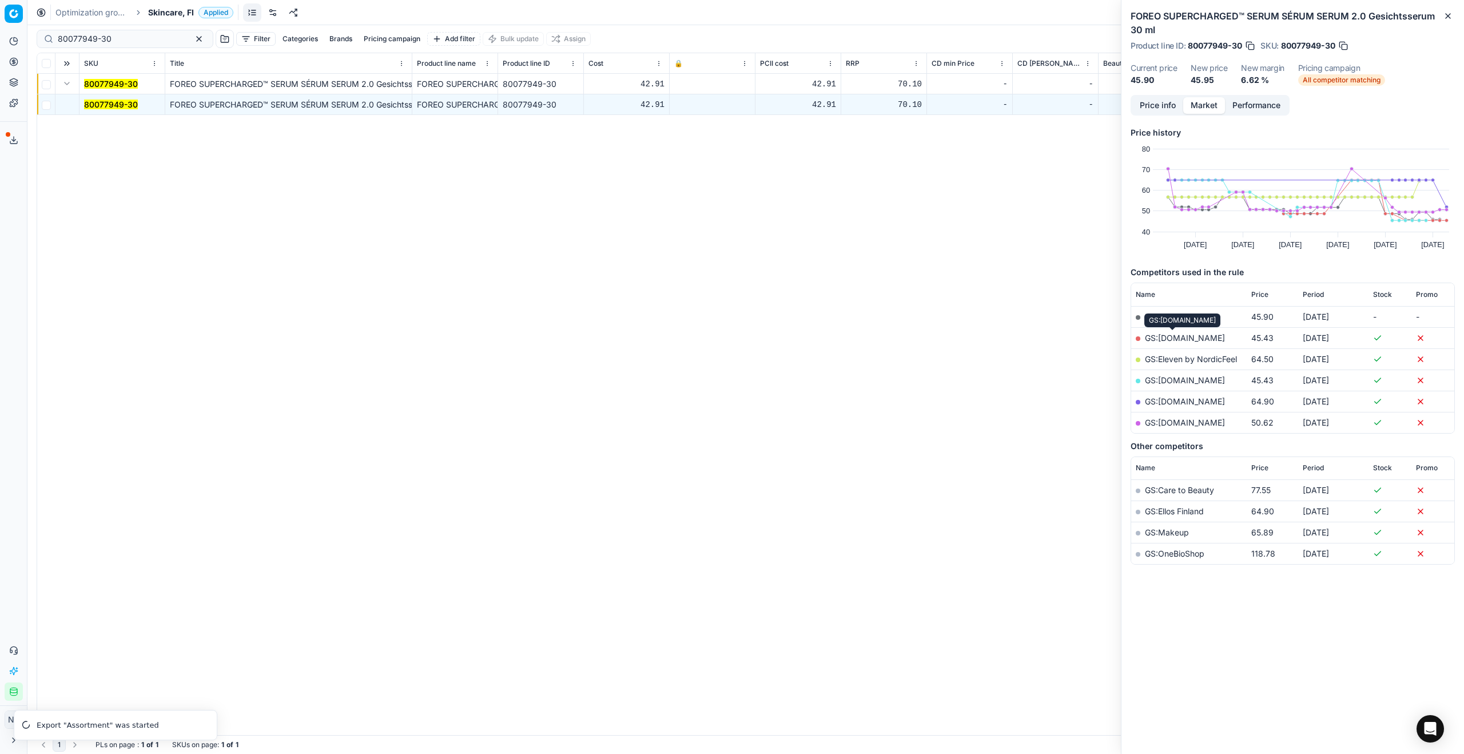
click at [1161, 335] on link "GS:[DOMAIN_NAME]" at bounding box center [1185, 338] width 80 height 10
click at [130, 37] on input "80077949-30" at bounding box center [120, 38] width 125 height 11
paste input "90011889-0018871"
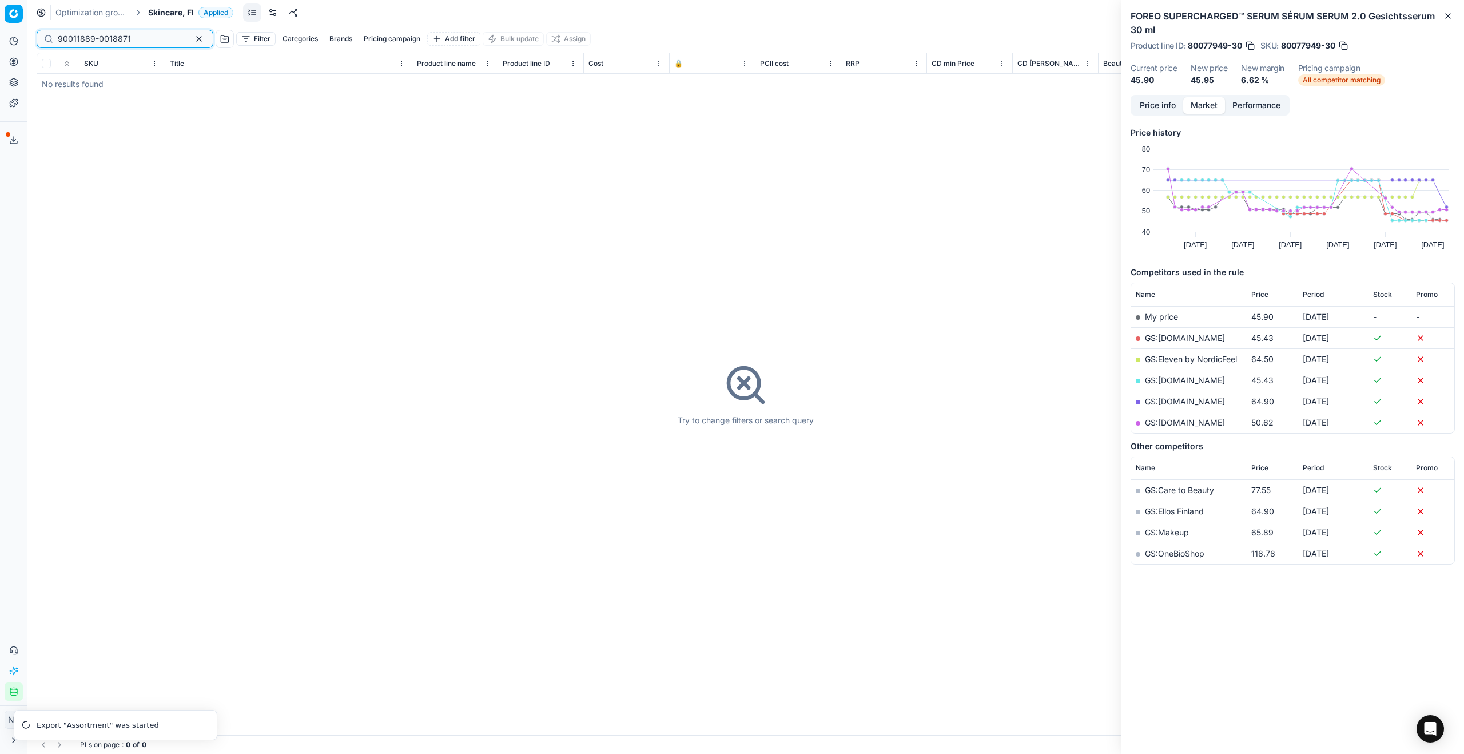
type input "90011889-0018871"
click at [162, 14] on span "Skincare, FI" at bounding box center [171, 12] width 46 height 11
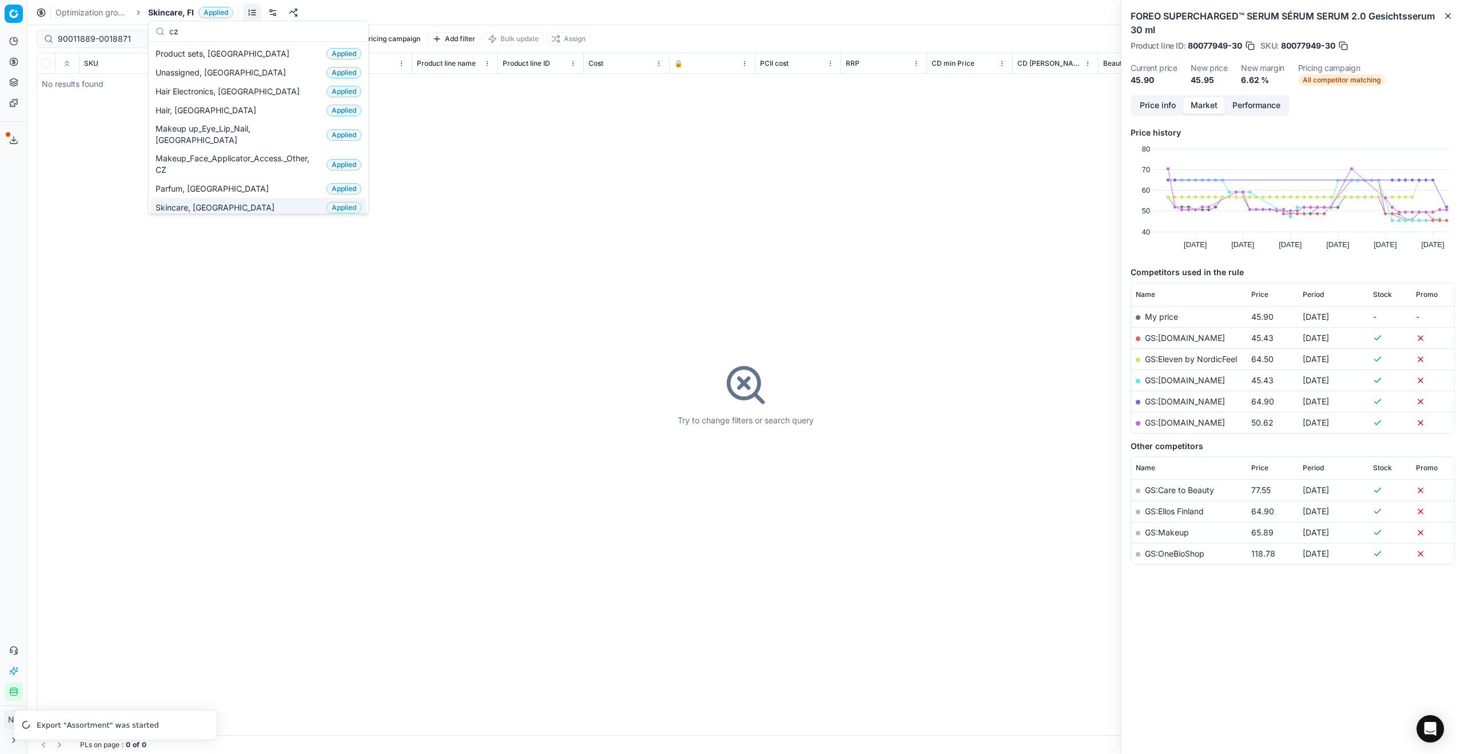
type input "cz"
click at [207, 202] on span "Skincare, [GEOGRAPHIC_DATA]" at bounding box center [218, 207] width 124 height 11
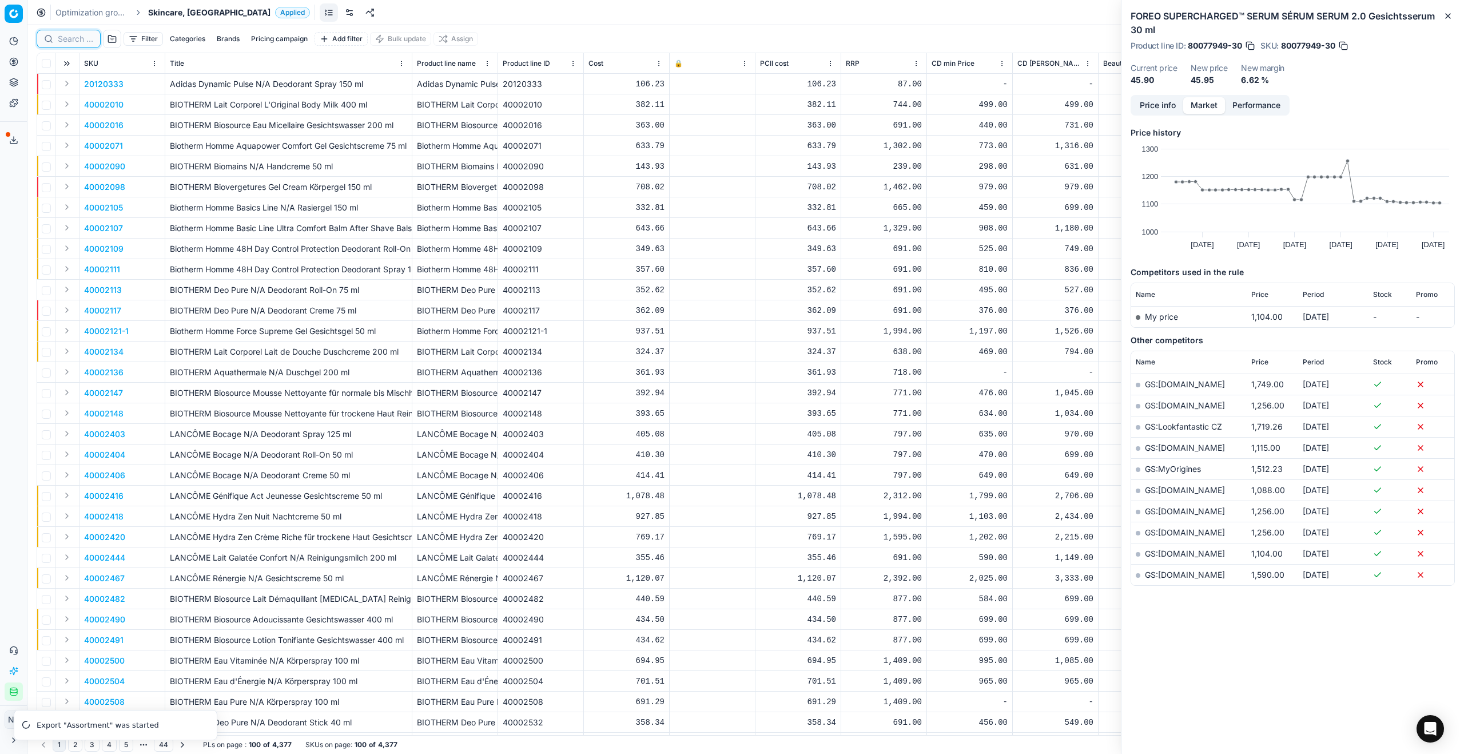
click at [74, 39] on input at bounding box center [75, 38] width 35 height 11
paste input "80077949-30"
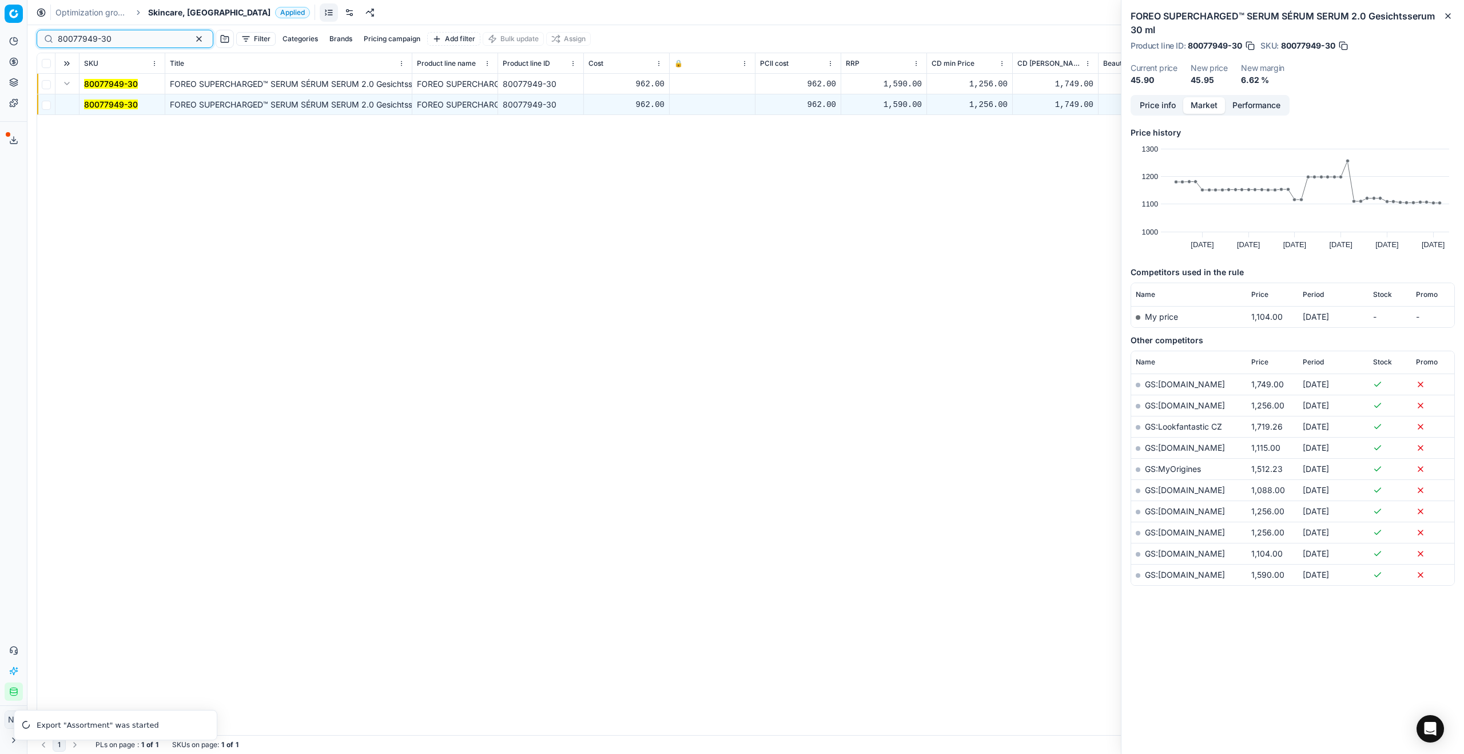
type input "80077949-30"
click at [114, 105] on mark "80077949-30" at bounding box center [111, 105] width 54 height 10
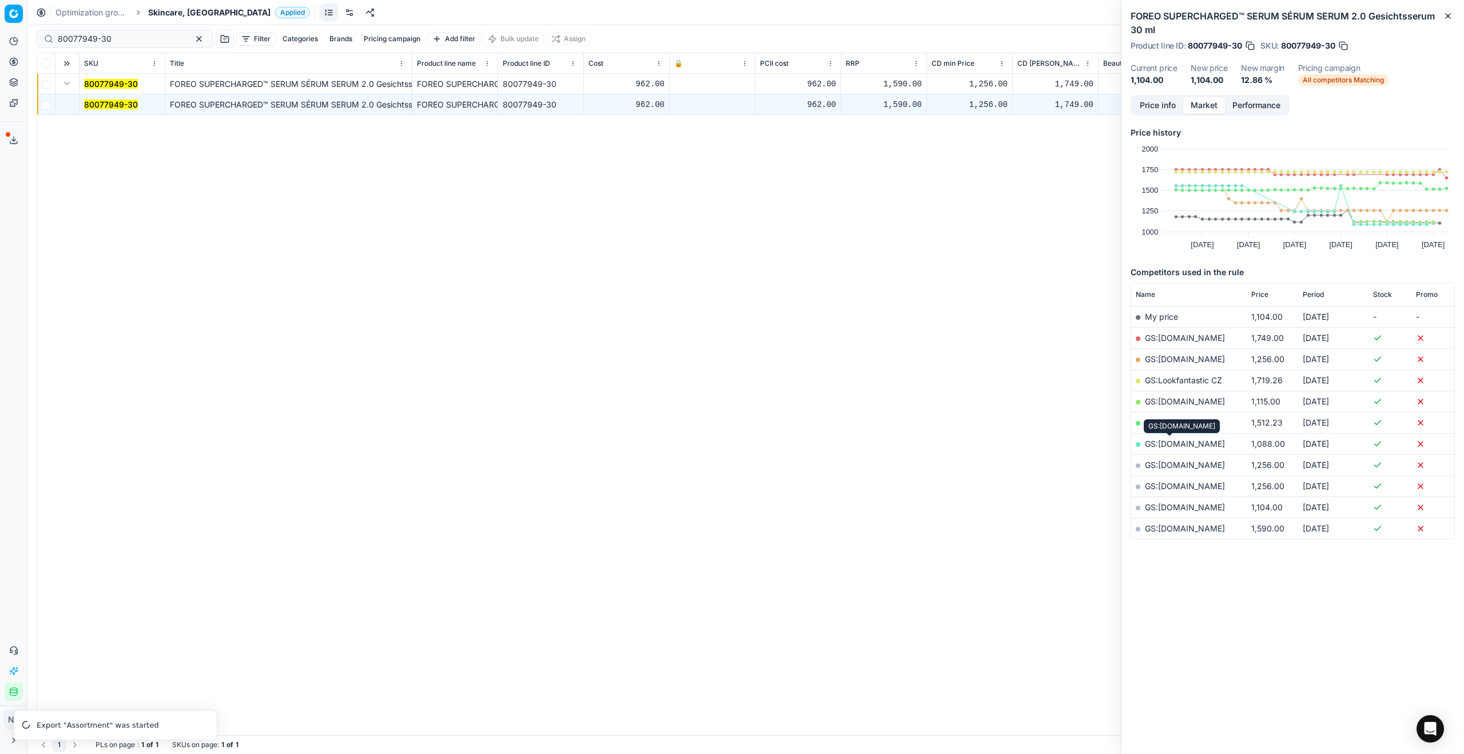
click at [1178, 447] on link "GS:[DOMAIN_NAME]" at bounding box center [1185, 444] width 80 height 10
click at [1173, 405] on link "GS:[DOMAIN_NAME]" at bounding box center [1185, 401] width 80 height 10
click at [1169, 506] on link "GS:[DOMAIN_NAME]" at bounding box center [1185, 507] width 80 height 10
click at [126, 38] on input "80077949-30" at bounding box center [120, 38] width 125 height 11
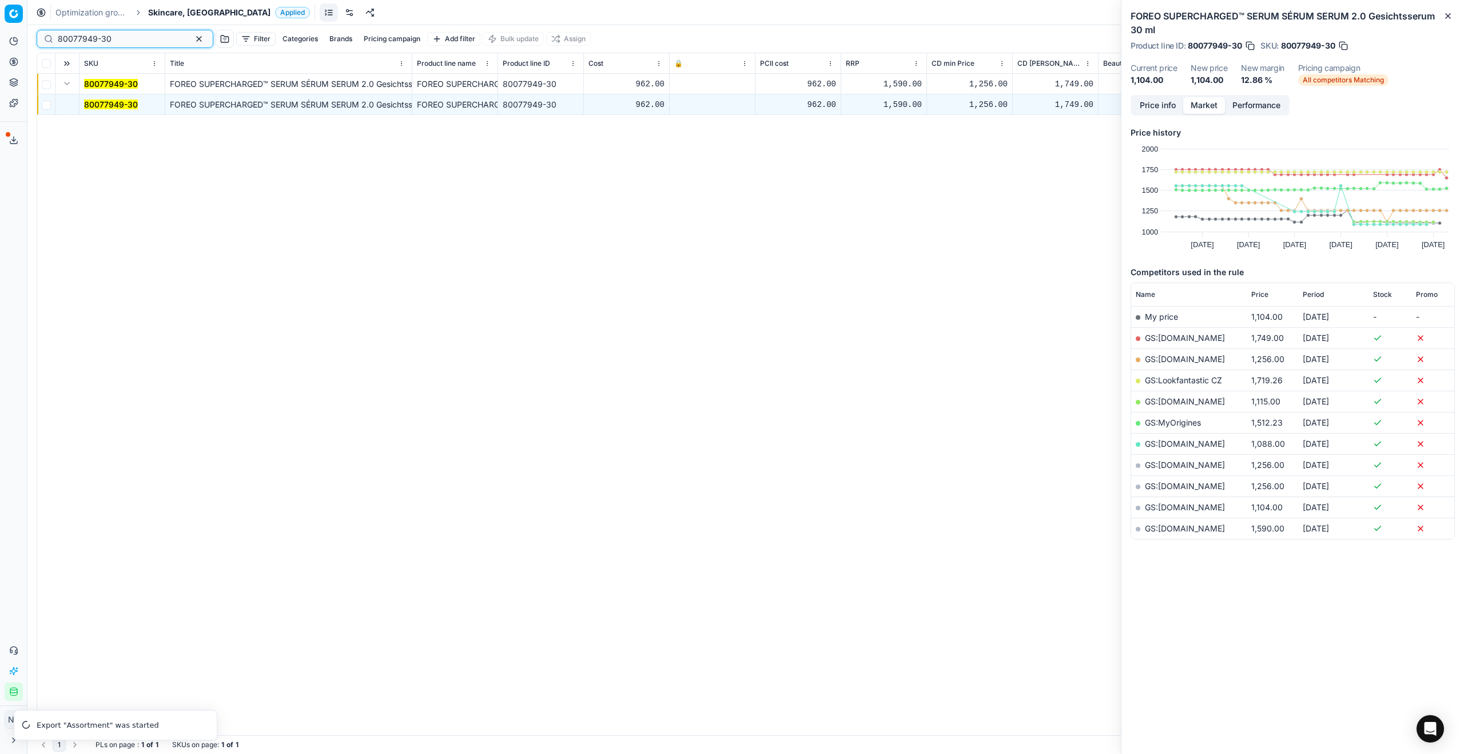
click at [126, 38] on input "80077949-30" at bounding box center [120, 38] width 125 height 11
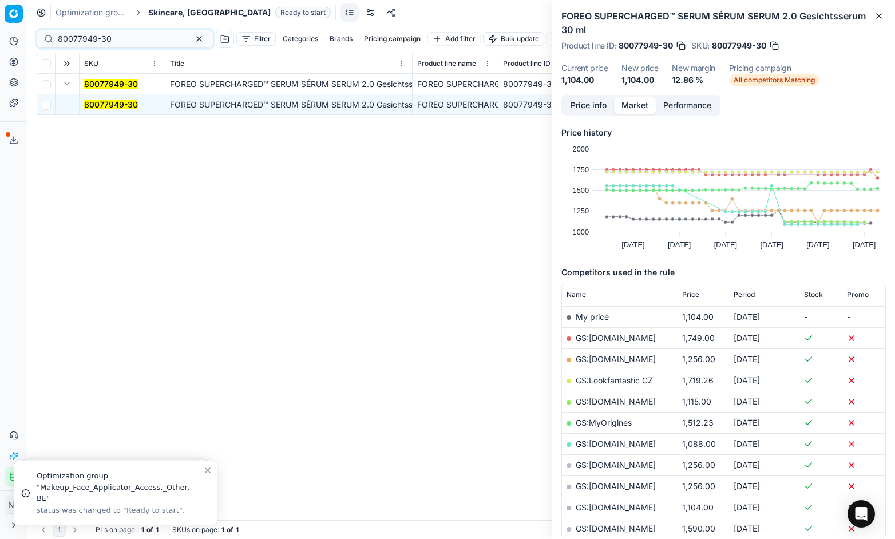
click at [170, 14] on span "Skincare, [GEOGRAPHIC_DATA]" at bounding box center [209, 12] width 122 height 11
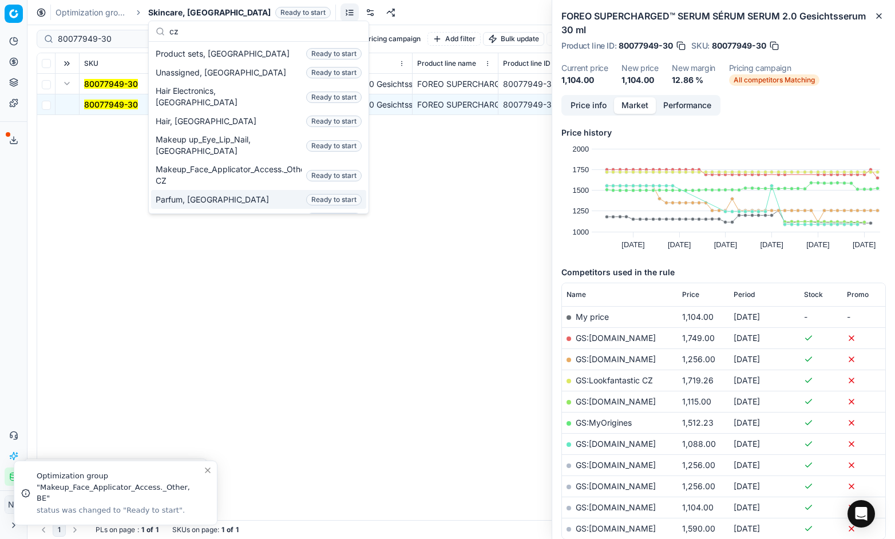
type input "cz"
click at [188, 194] on span "Parfum, [GEOGRAPHIC_DATA]" at bounding box center [215, 199] width 118 height 11
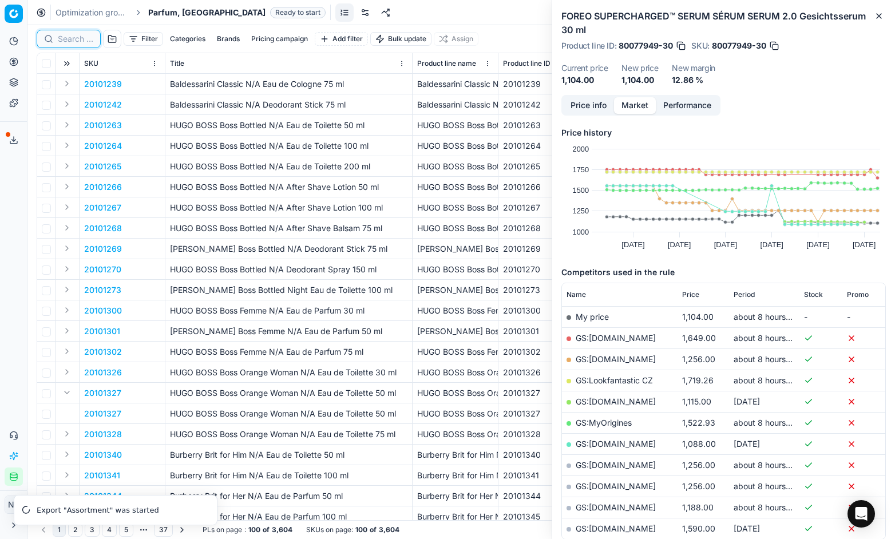
click at [65, 43] on input at bounding box center [75, 38] width 35 height 11
paste input "90017793-0027782"
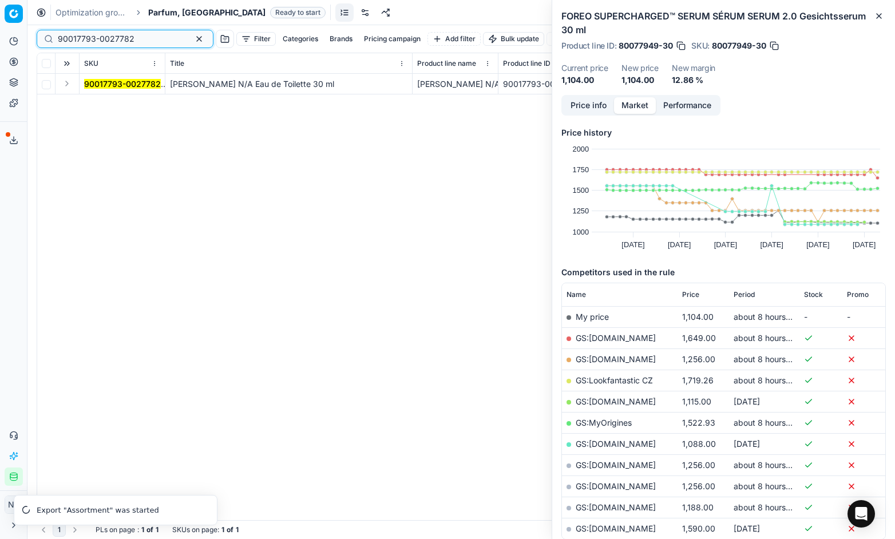
type input "90017793-0027782"
click at [66, 85] on button "Expand" at bounding box center [67, 84] width 14 height 14
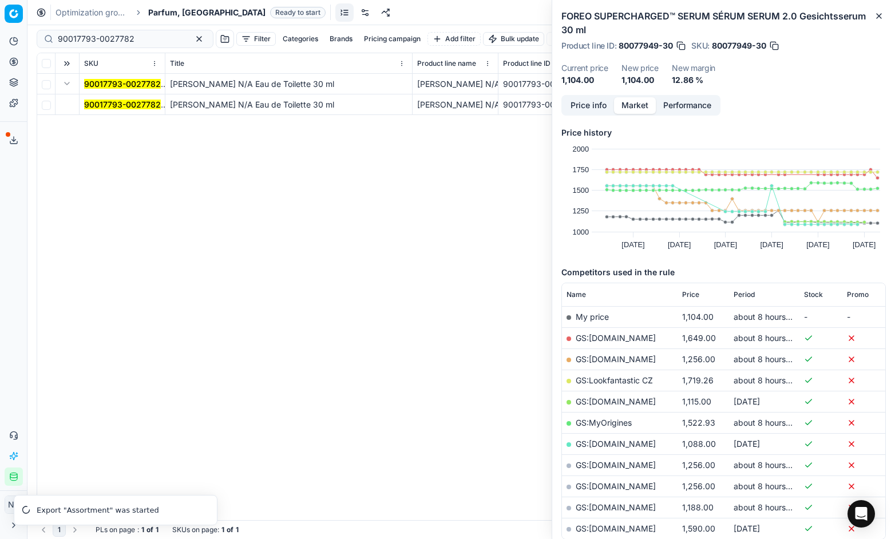
click at [98, 104] on mark "90017793-0027782" at bounding box center [122, 105] width 77 height 10
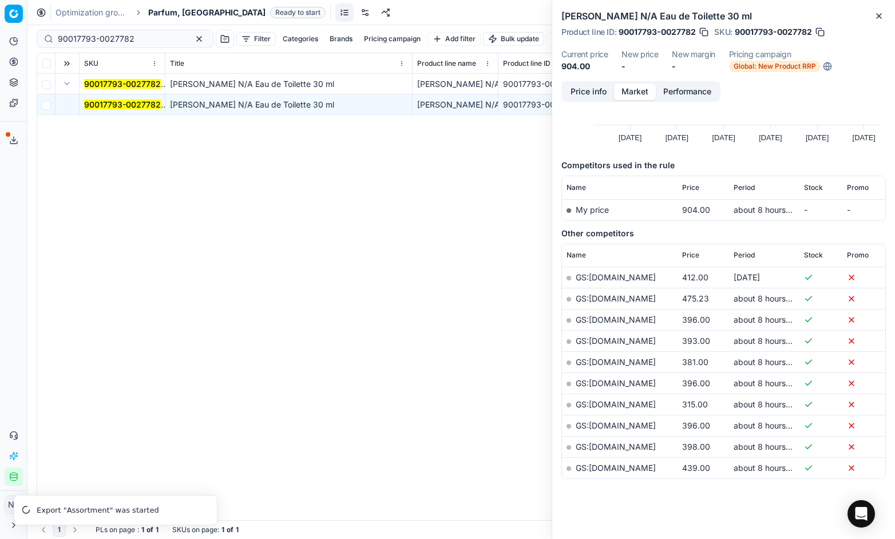
scroll to position [98, 0]
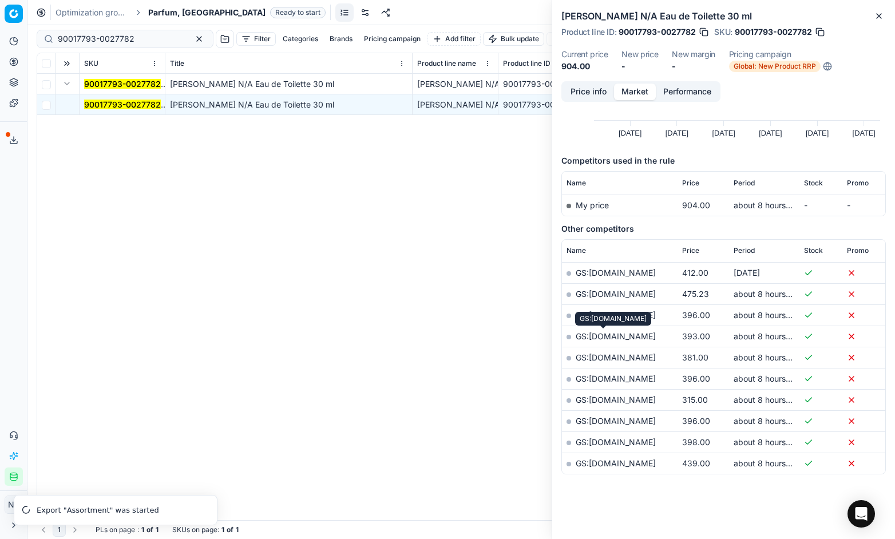
click at [603, 337] on link "GS:[DOMAIN_NAME]" at bounding box center [615, 336] width 80 height 10
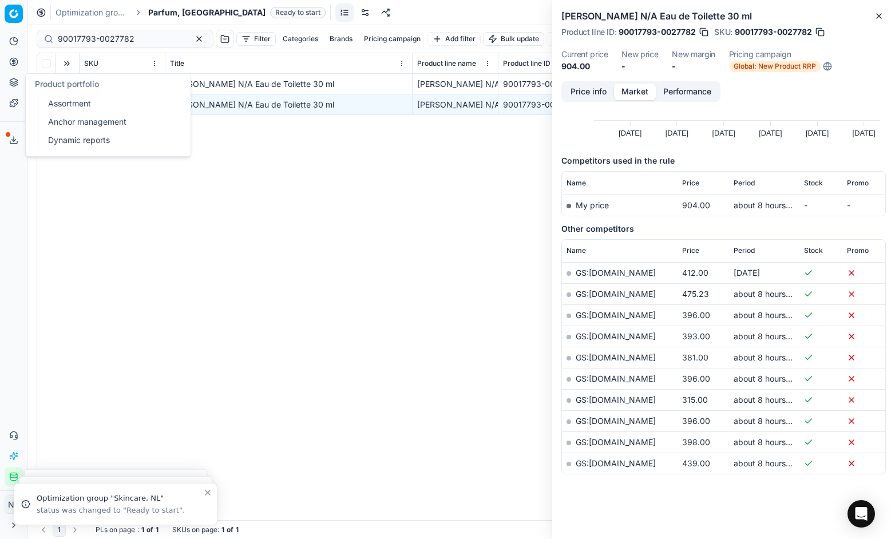
click at [62, 102] on link "Assortment" at bounding box center [109, 104] width 133 height 16
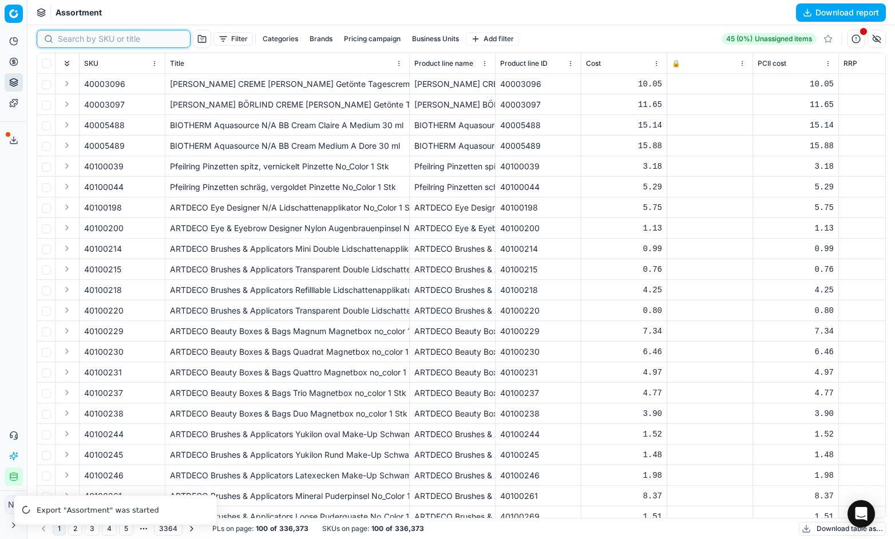
click at [74, 44] on input at bounding box center [120, 38] width 125 height 11
paste input "40005489"
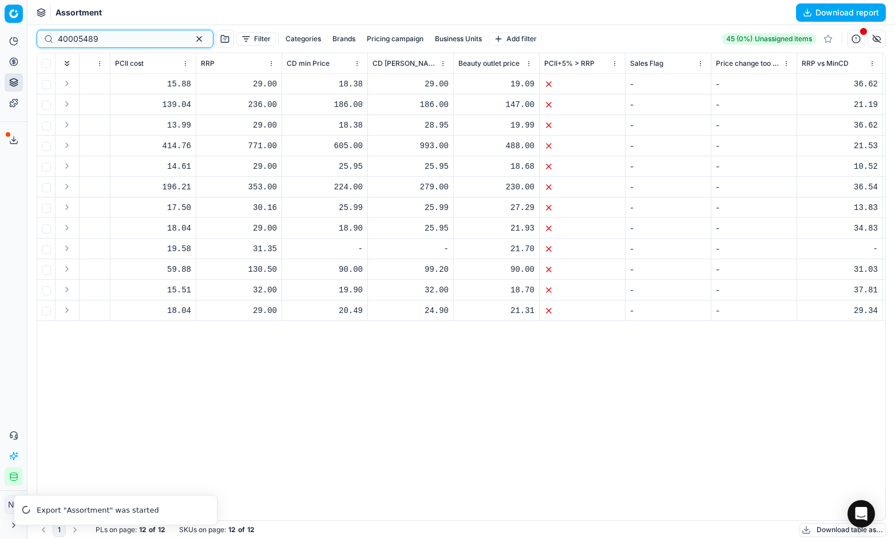
scroll to position [0, 622]
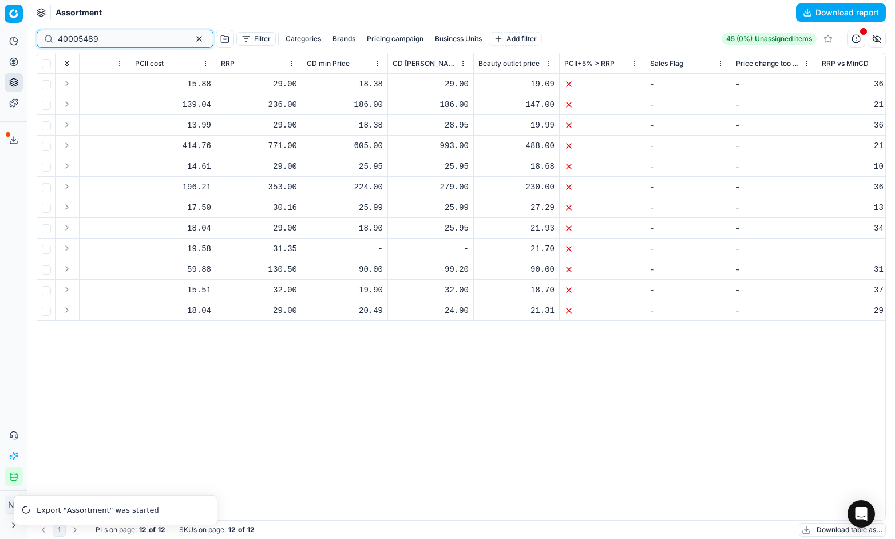
click at [111, 34] on input "40005489" at bounding box center [120, 38] width 125 height 11
paste input "60003136"
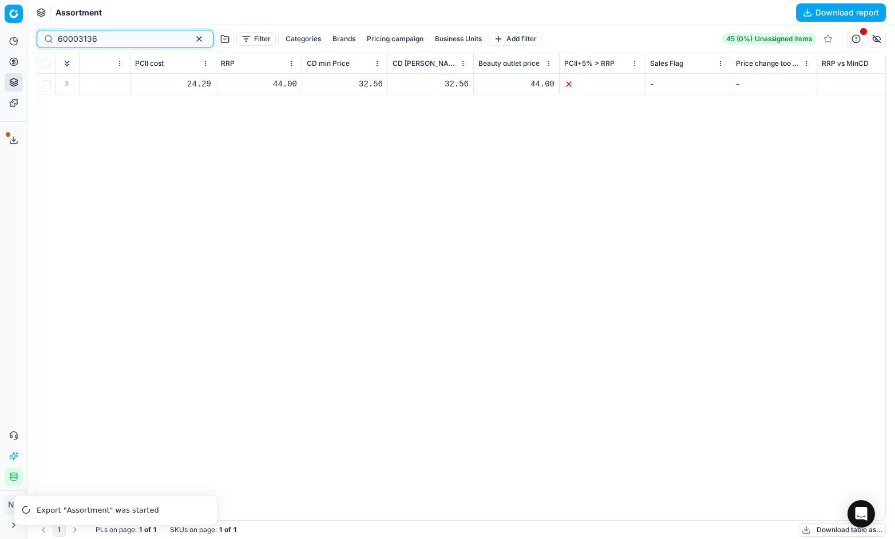
click at [120, 34] on input "60003136" at bounding box center [120, 38] width 125 height 11
paste input "90016136-0025490"
type input "90016136-0025490"
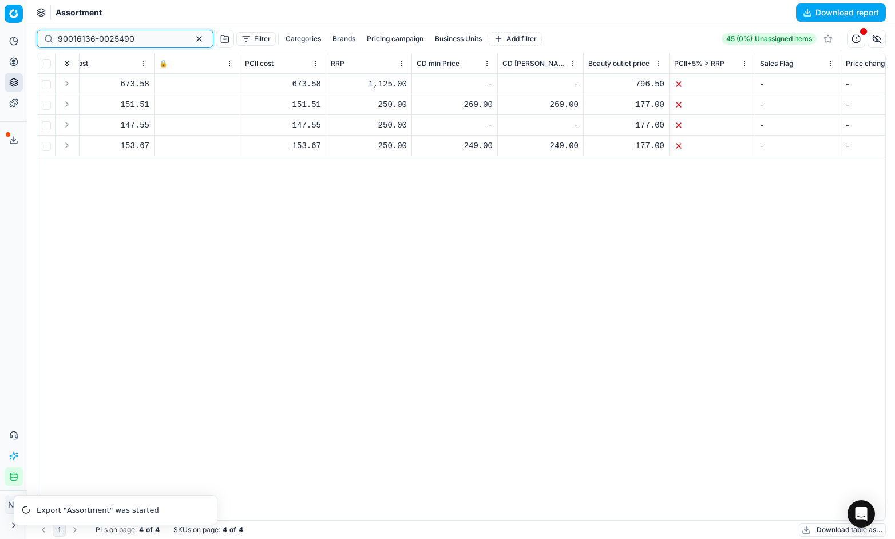
scroll to position [0, 510]
click at [475, 104] on div "269.00" at bounding box center [457, 104] width 76 height 11
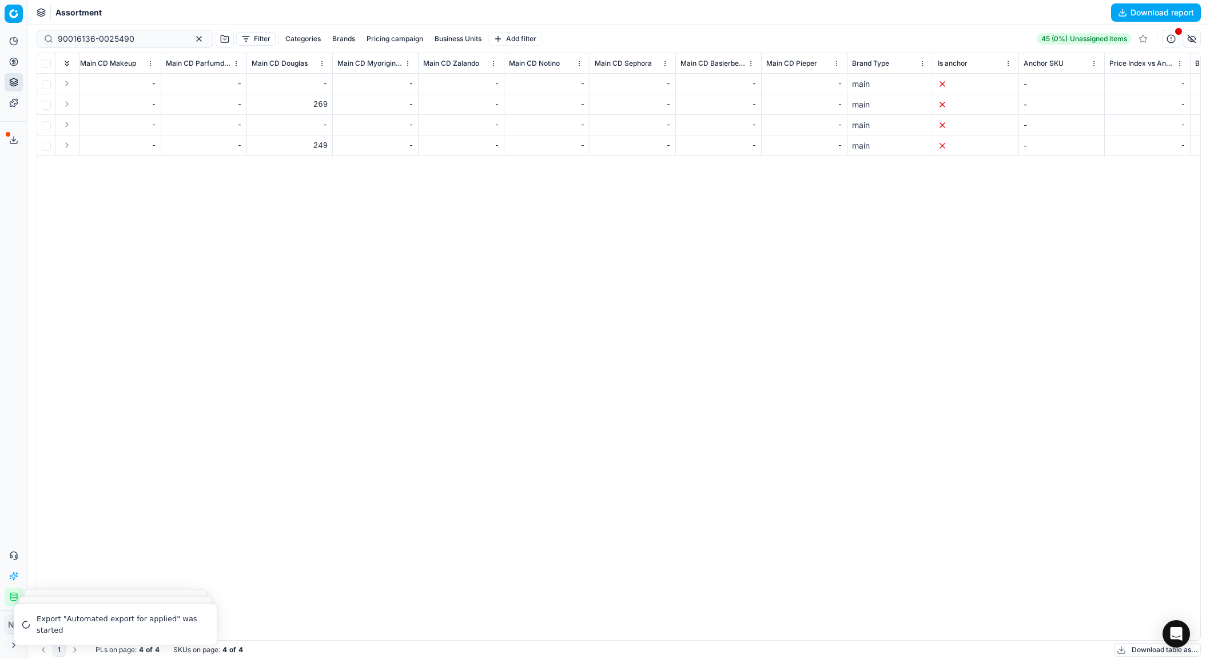
scroll to position [0, 5599]
